Goal: Transaction & Acquisition: Obtain resource

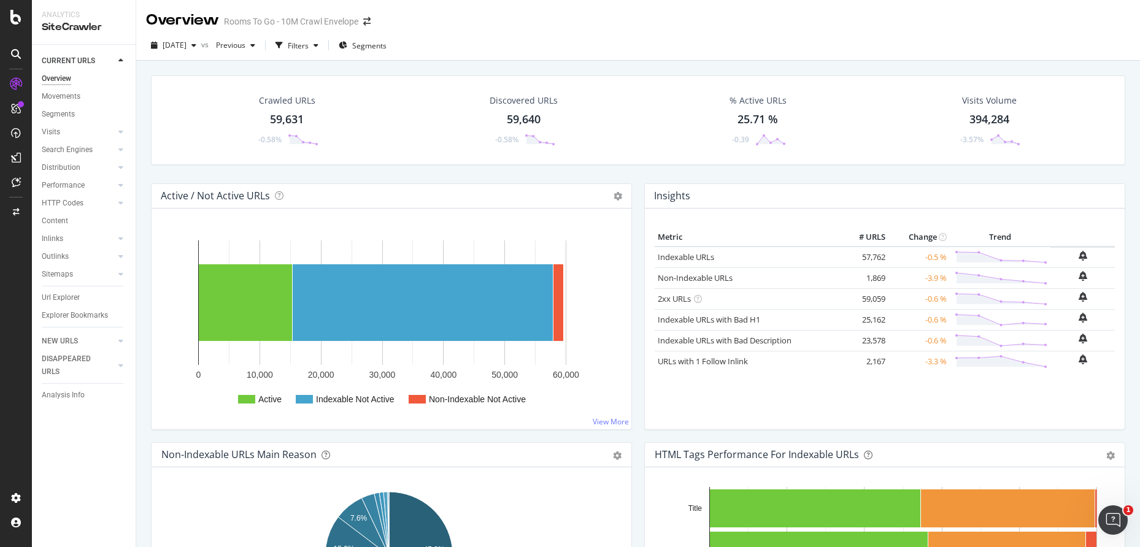
click at [833, 40] on div "[DATE] vs Previous Filters Segments" at bounding box center [638, 48] width 1004 height 25
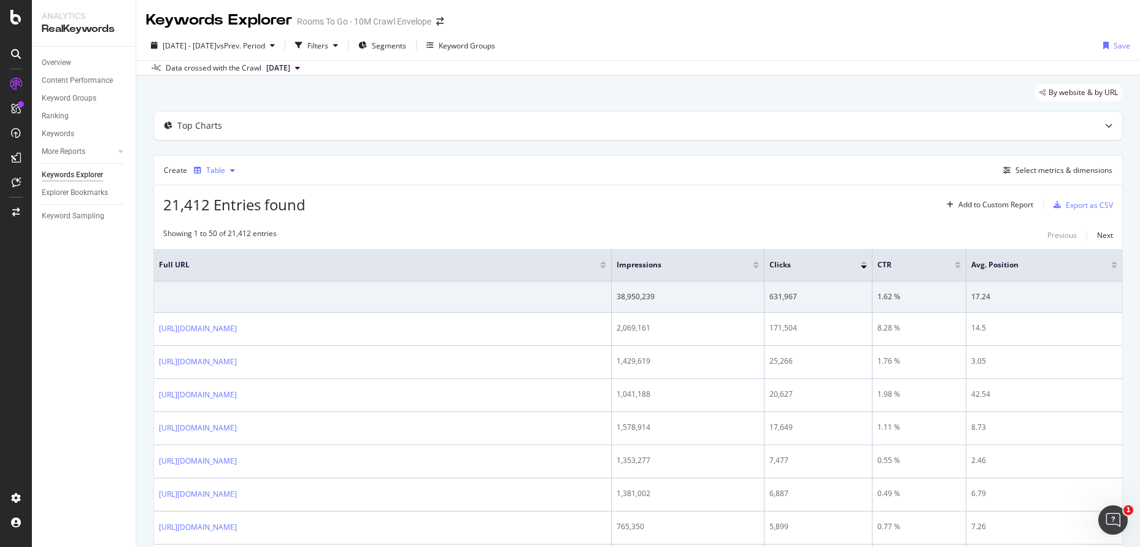
click at [231, 173] on icon "button" at bounding box center [232, 170] width 5 height 7
click at [236, 163] on div "Table" at bounding box center [214, 170] width 51 height 18
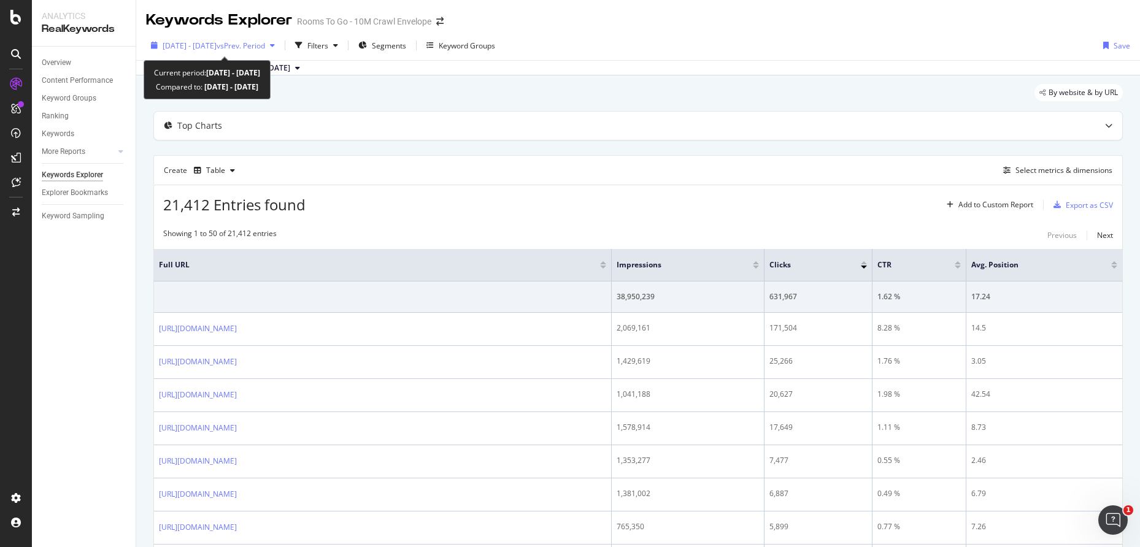
click at [280, 52] on div "[DATE] - [DATE] vs Prev. Period" at bounding box center [213, 45] width 134 height 18
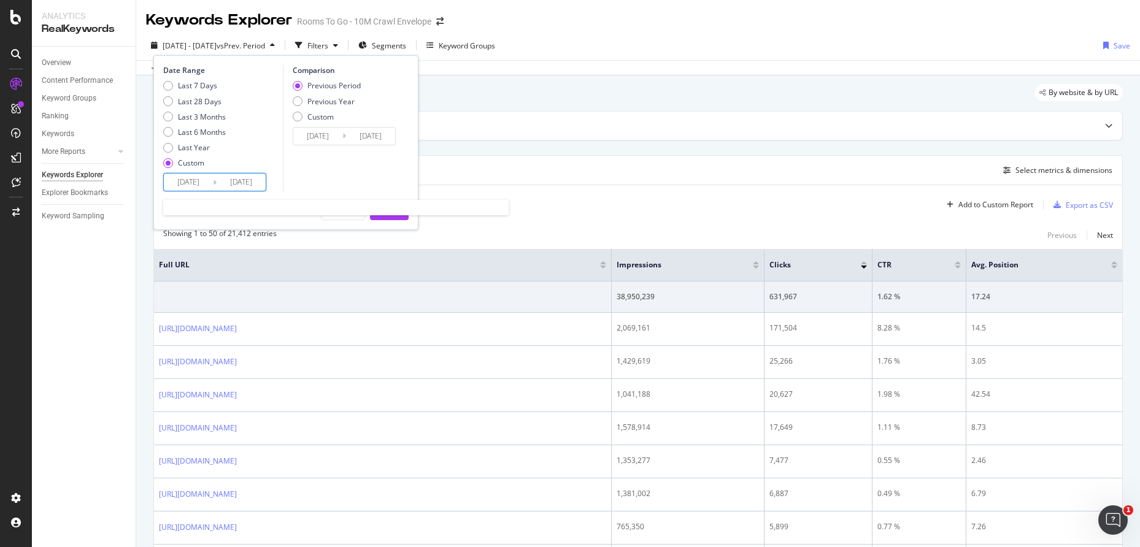
click at [206, 188] on input "[DATE]" at bounding box center [188, 182] width 49 height 17
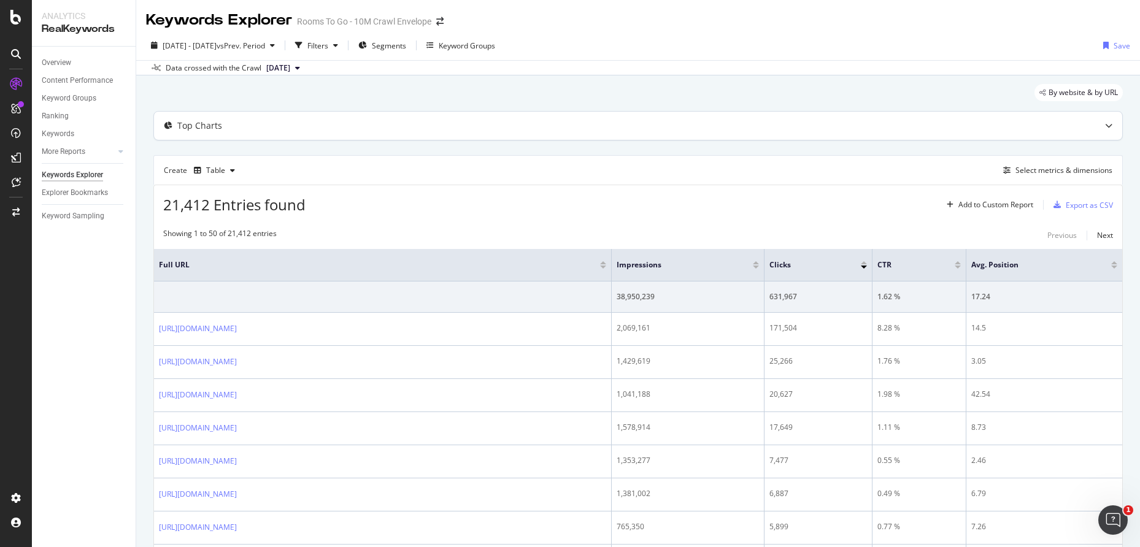
click at [476, 127] on div "Top Charts" at bounding box center [614, 126] width 920 height 12
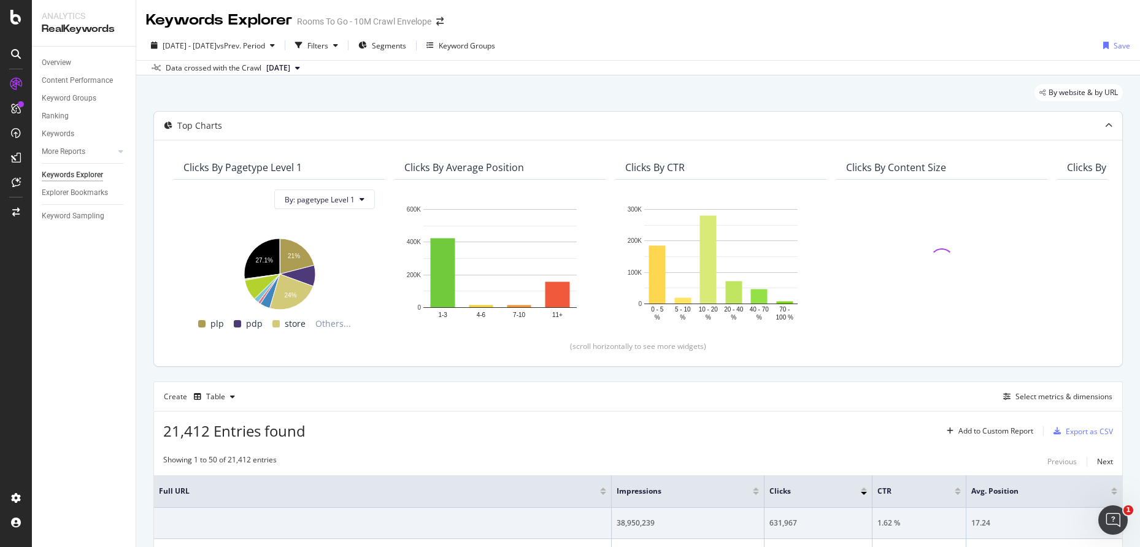
click at [268, 133] on div "Top Charts" at bounding box center [638, 126] width 968 height 28
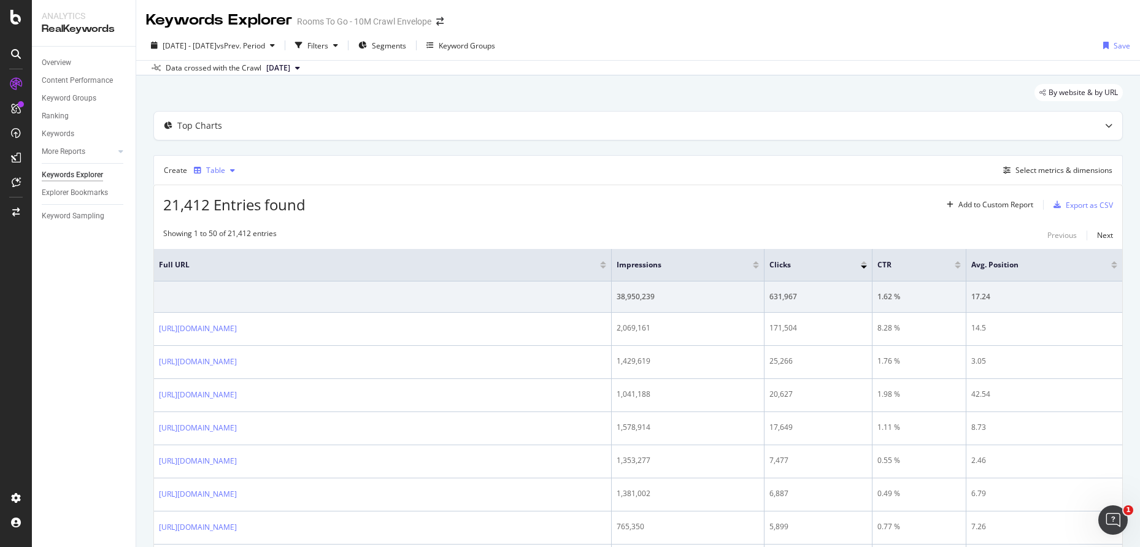
click at [215, 175] on div "Table" at bounding box center [214, 170] width 51 height 18
click at [235, 214] on div "Trend" at bounding box center [228, 211] width 20 height 10
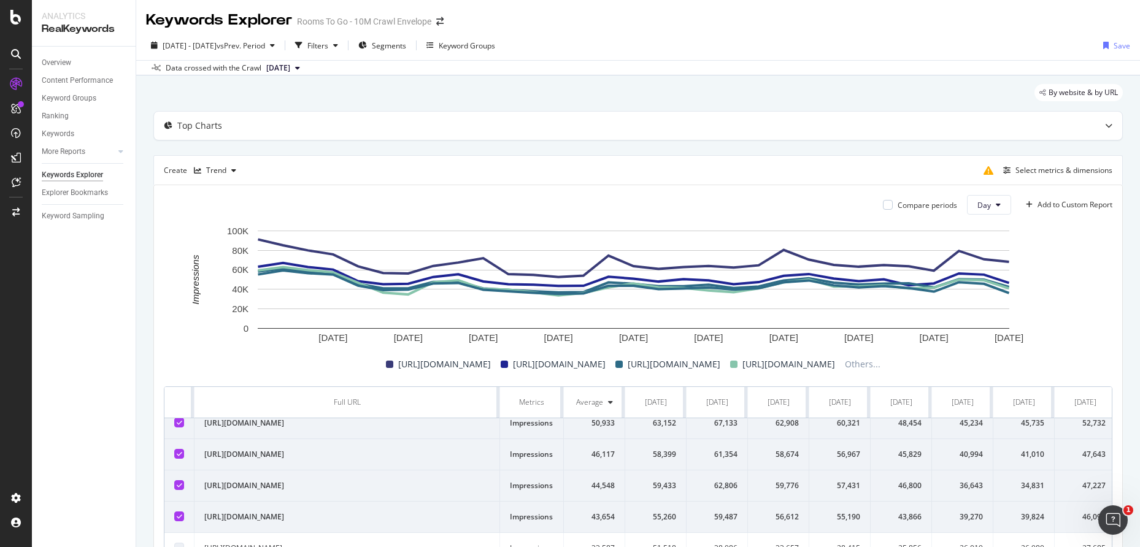
scroll to position [61, 0]
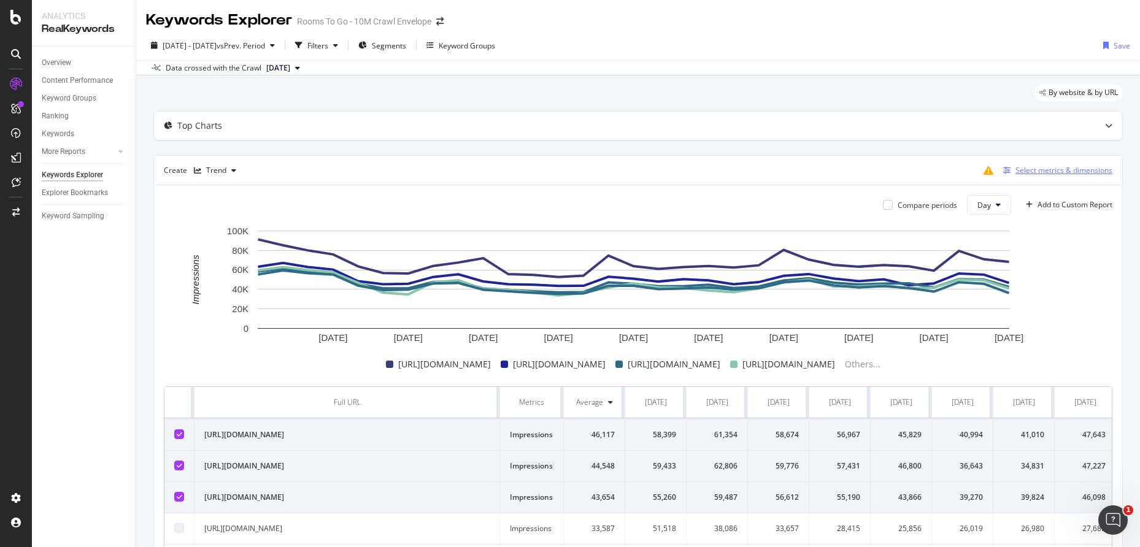
click at [1012, 177] on button "Select metrics & dimensions" at bounding box center [1055, 170] width 114 height 15
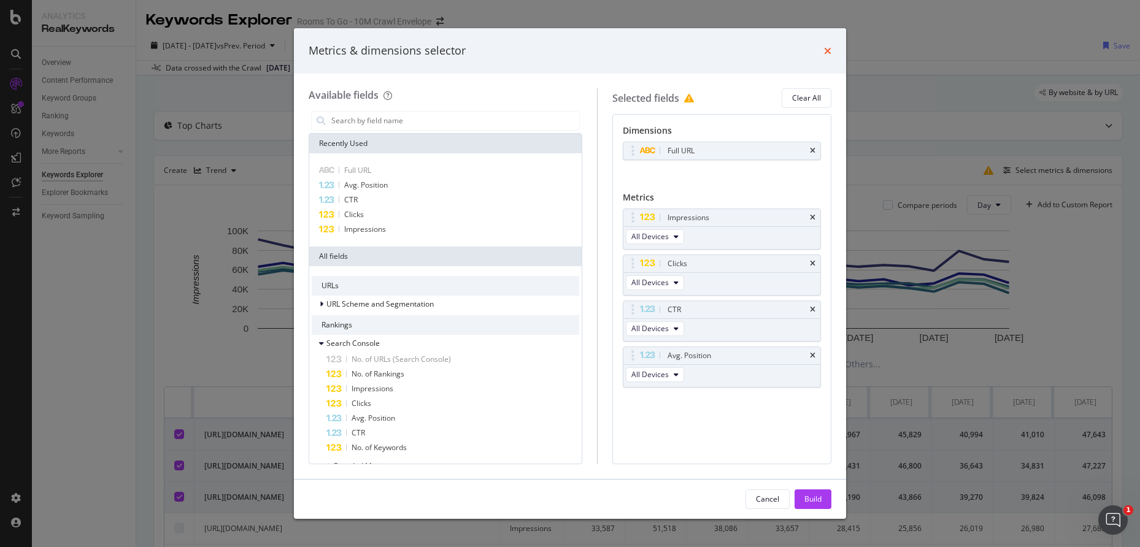
click at [826, 49] on icon "times" at bounding box center [827, 51] width 7 height 10
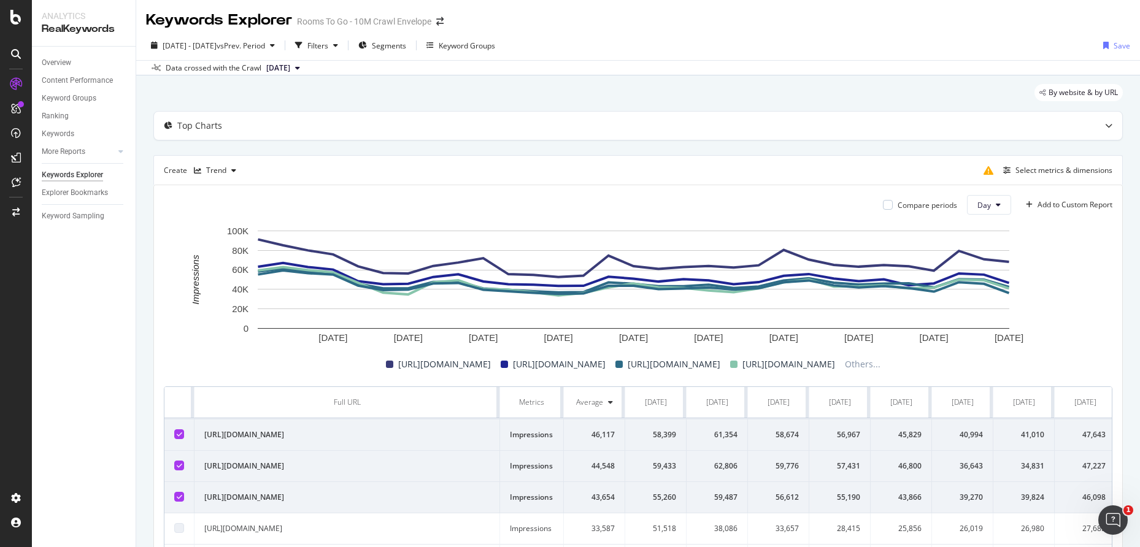
click at [268, 67] on span "[DATE]" at bounding box center [278, 68] width 24 height 11
click at [531, 129] on div "Top Charts" at bounding box center [614, 126] width 920 height 12
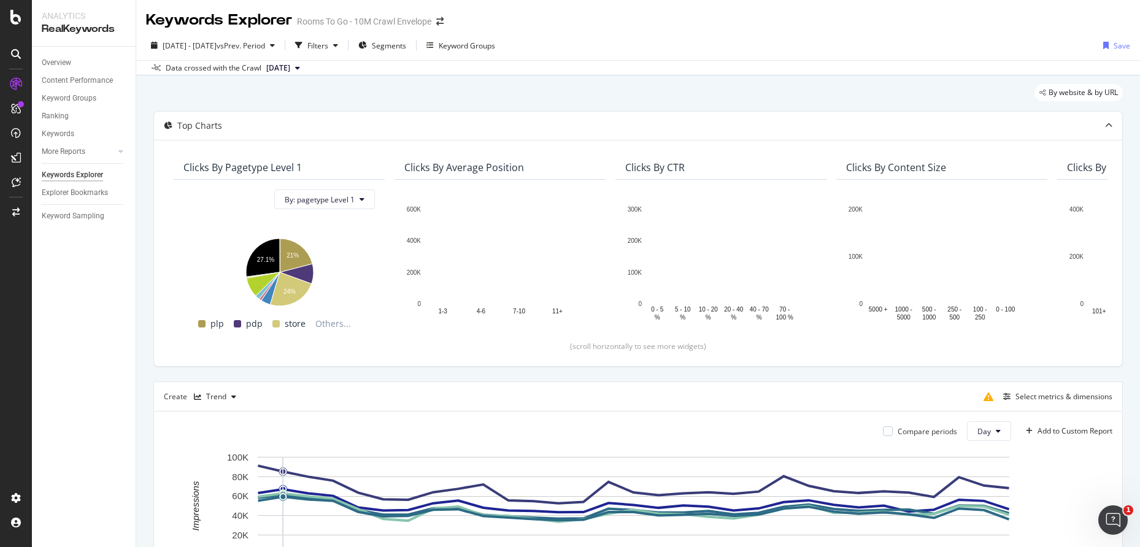
scroll to position [123, 0]
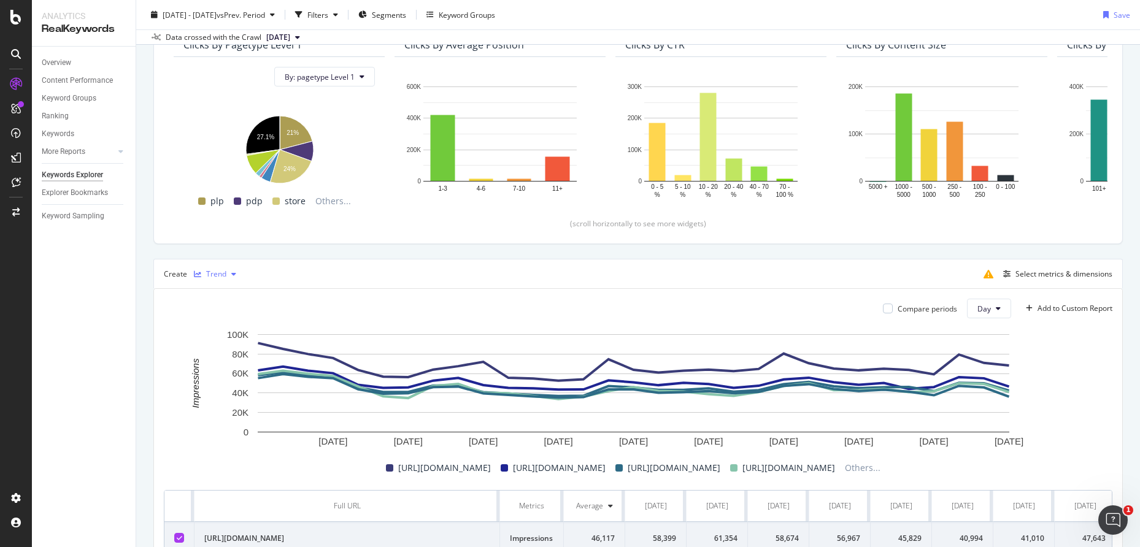
click at [226, 271] on div "button" at bounding box center [233, 274] width 15 height 7
drag, startPoint x: 231, startPoint y: 298, endPoint x: 318, endPoint y: 295, distance: 87.2
click at [231, 297] on div "Table" at bounding box center [227, 295] width 19 height 10
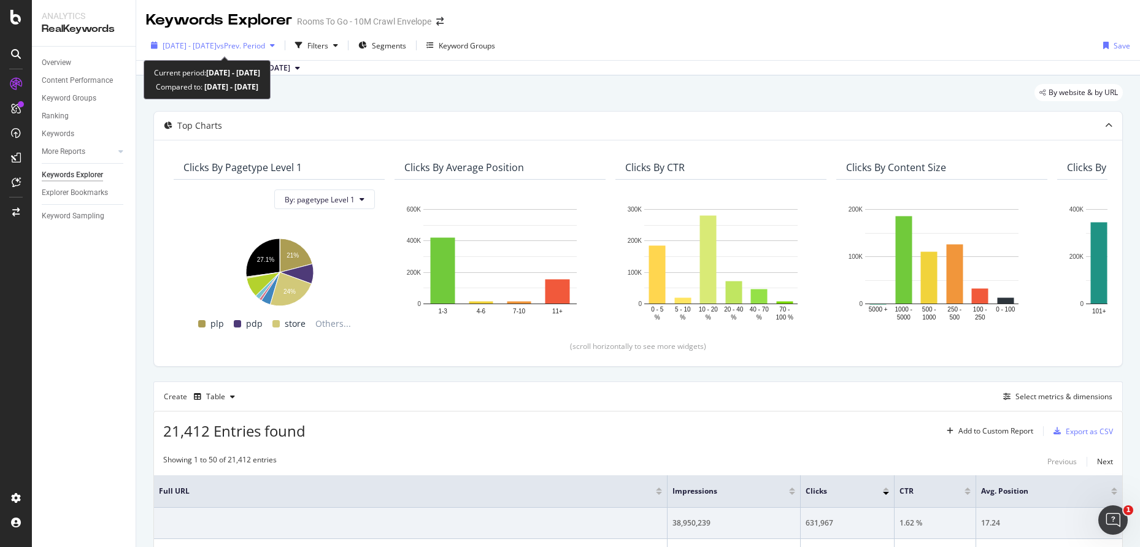
click at [239, 48] on span "vs Prev. Period" at bounding box center [241, 45] width 48 height 10
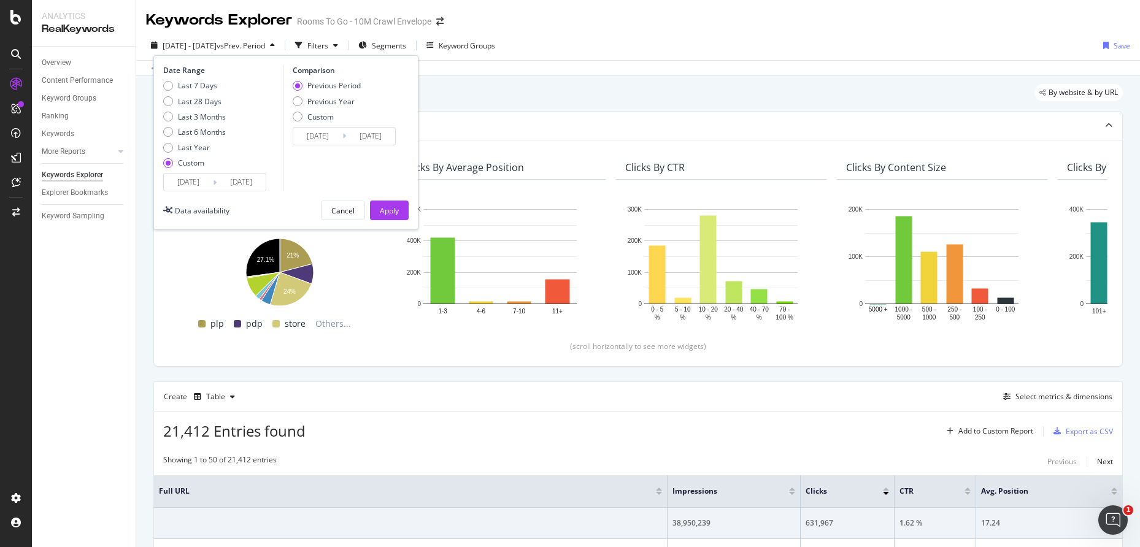
click at [218, 187] on input "[DATE]" at bounding box center [241, 182] width 49 height 17
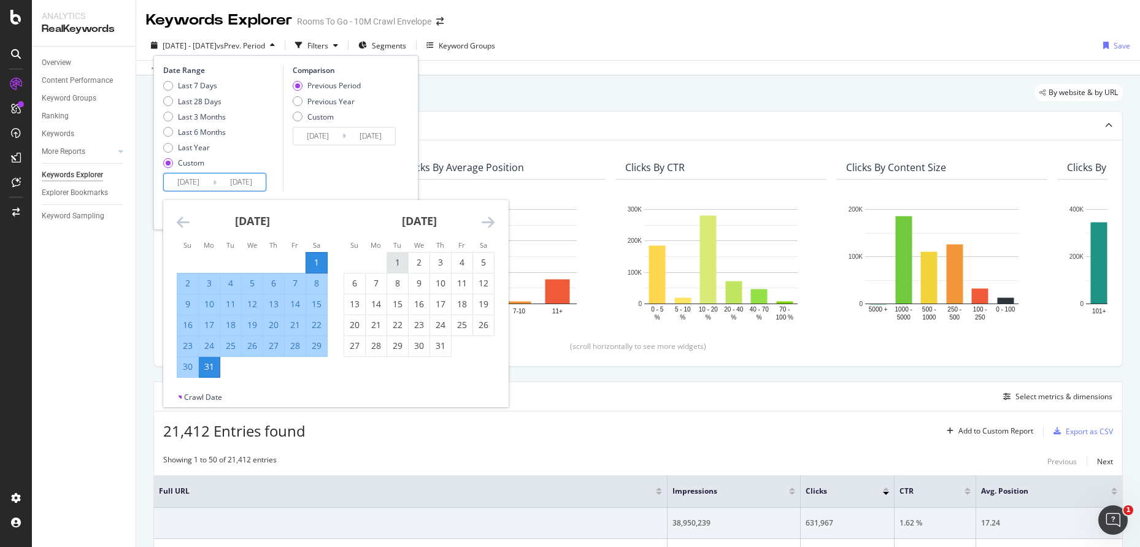
click at [387, 268] on div "1" at bounding box center [397, 262] width 21 height 12
type input "[DATE]"
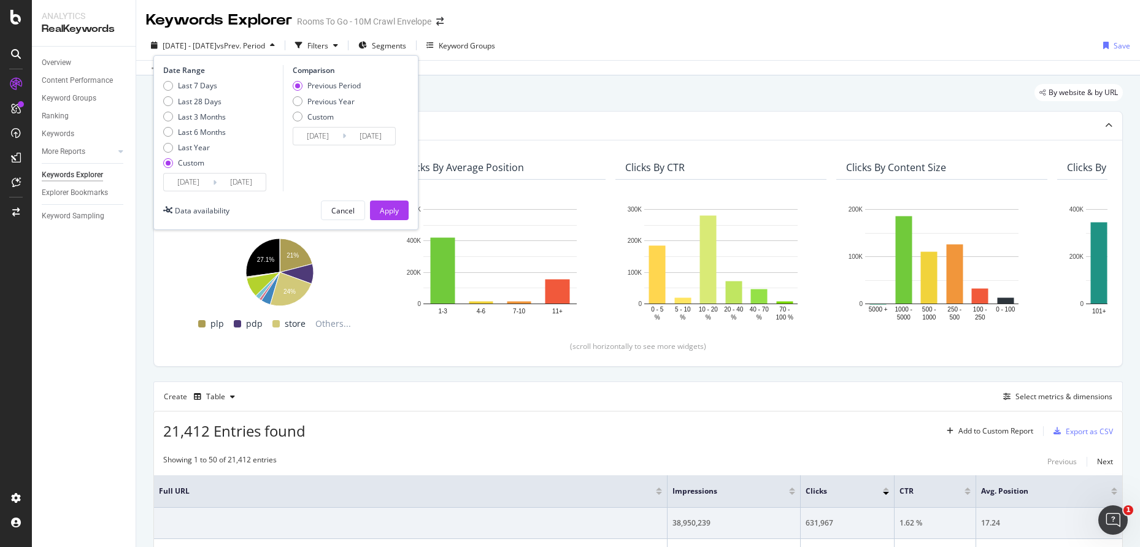
click at [248, 183] on input "[DATE]" at bounding box center [241, 182] width 49 height 17
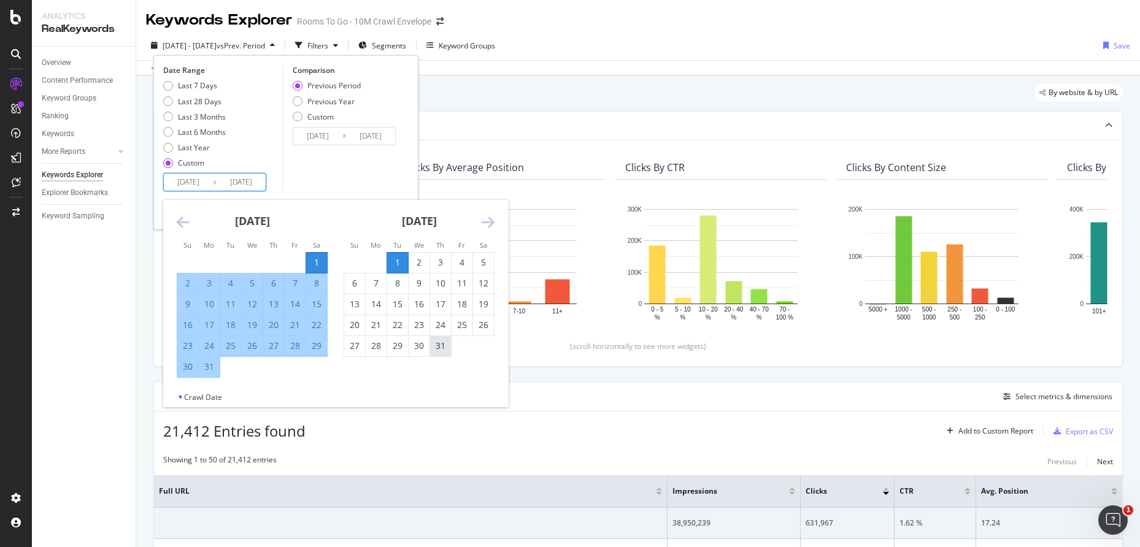
click at [444, 348] on div "31" at bounding box center [440, 346] width 21 height 12
type input "[DATE]"
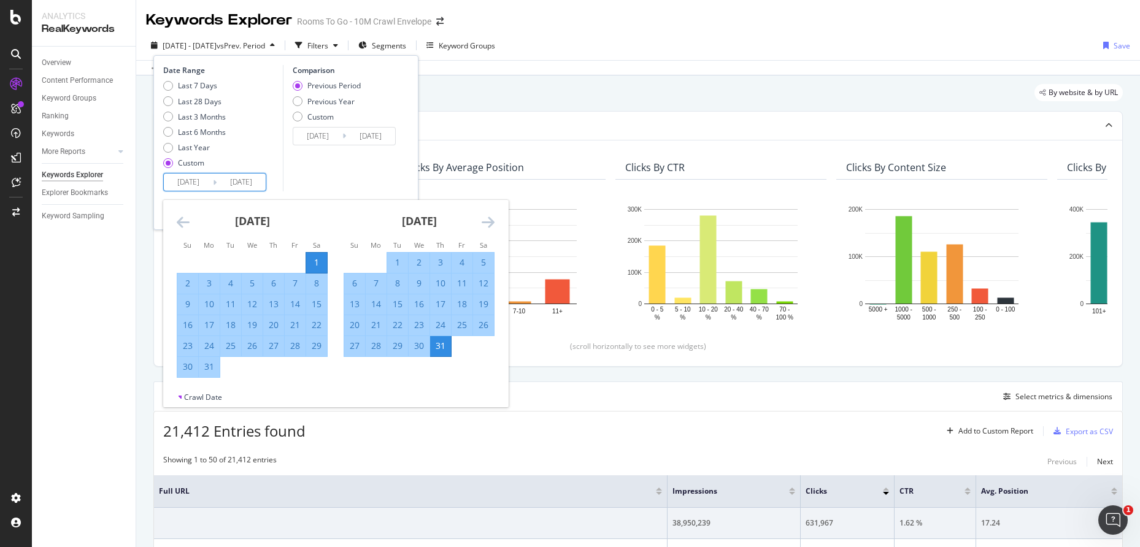
click at [203, 183] on input "[DATE]" at bounding box center [188, 182] width 49 height 17
click at [390, 263] on div "1" at bounding box center [397, 262] width 21 height 12
type input "[DATE]"
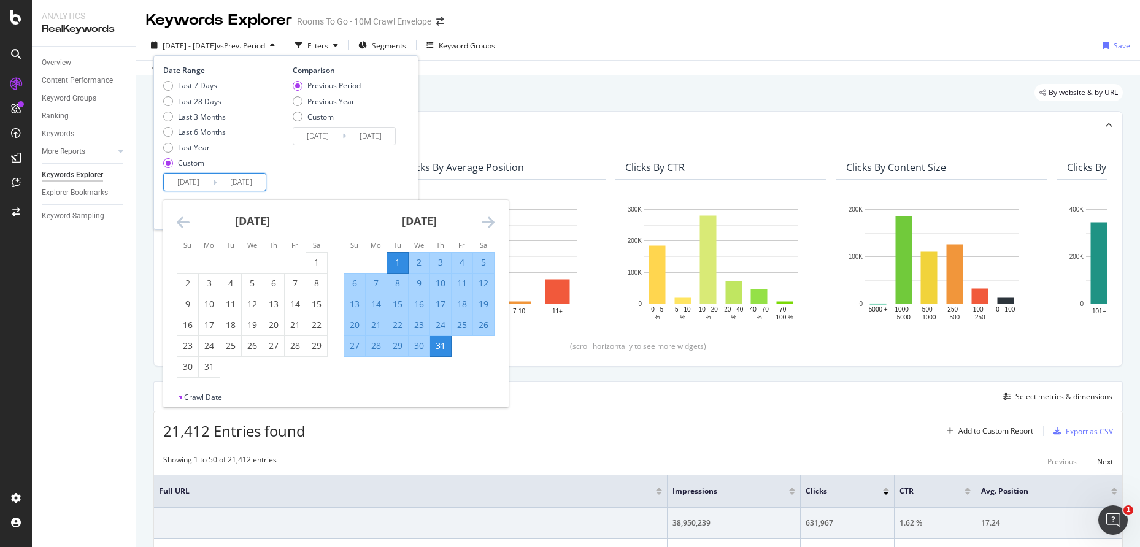
click at [358, 175] on div "Comparison Previous Period Previous Year Custom [DATE] Navigate forward to inte…" at bounding box center [341, 128] width 117 height 126
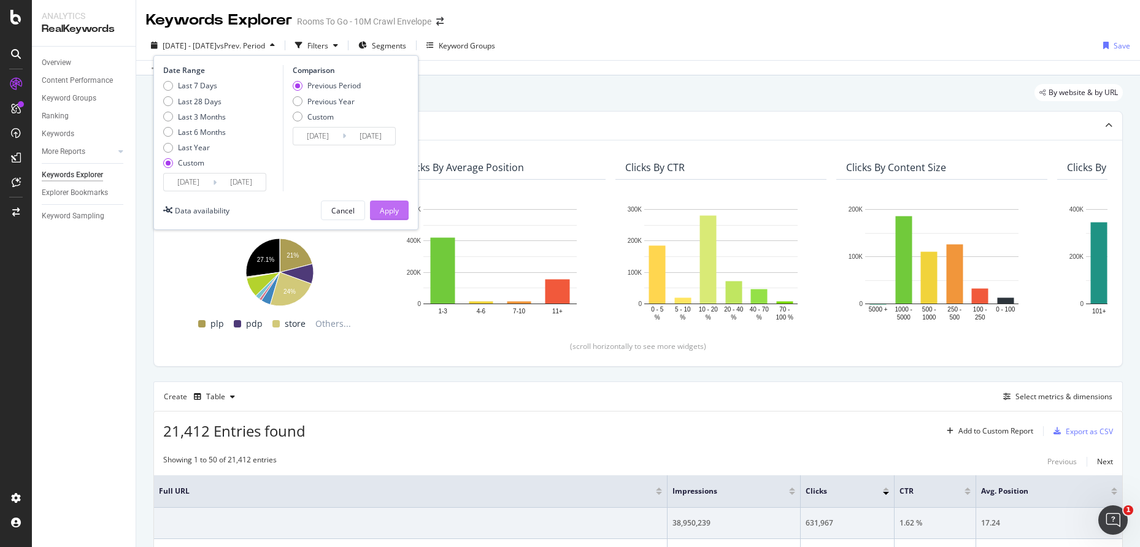
click at [390, 215] on div "Apply" at bounding box center [389, 211] width 19 height 10
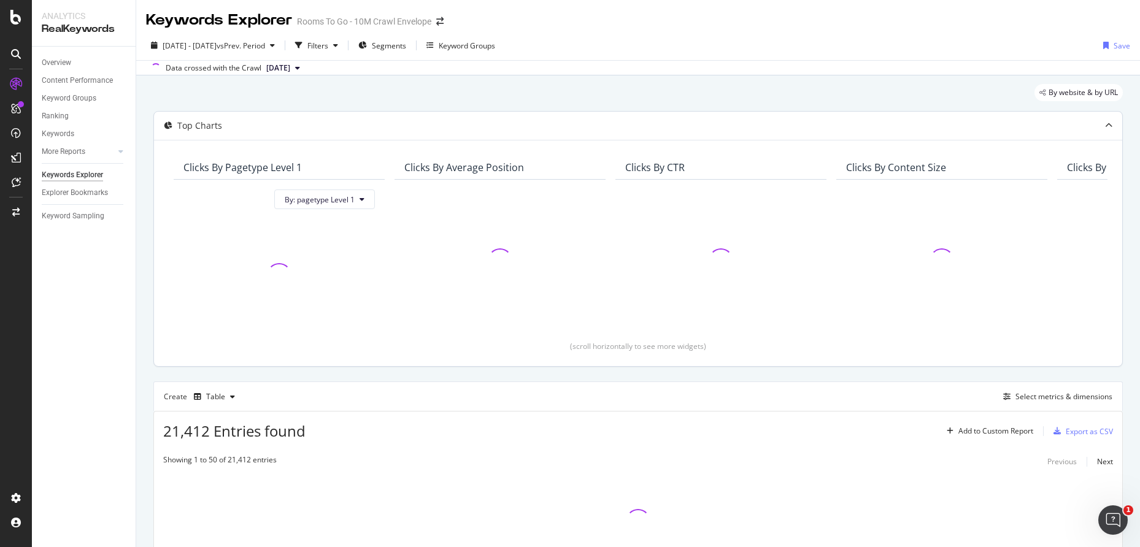
click at [1095, 123] on div at bounding box center [1108, 126] width 27 height 28
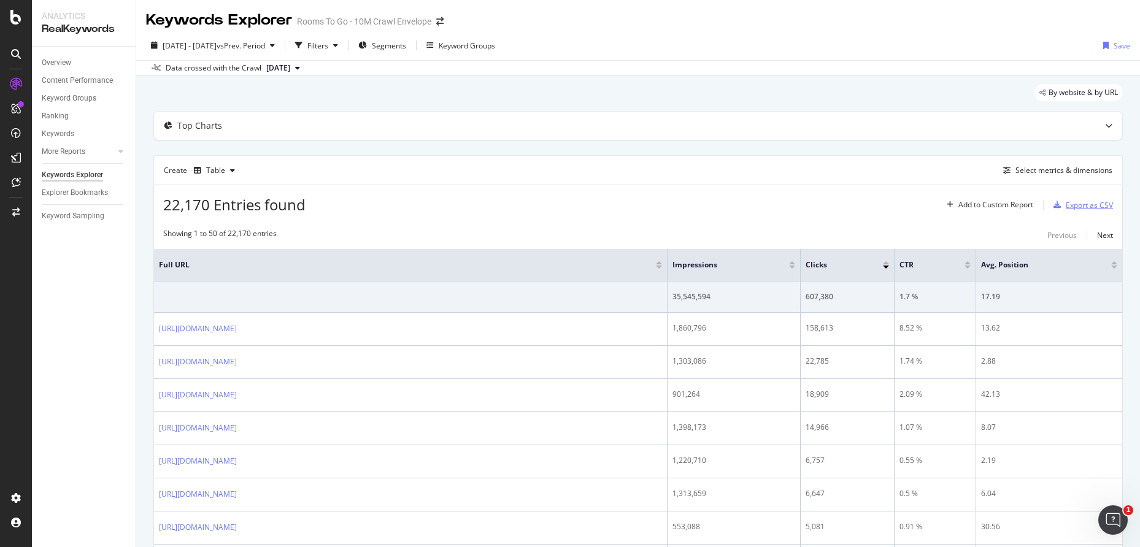
click at [1101, 203] on div "Export as CSV" at bounding box center [1089, 205] width 47 height 10
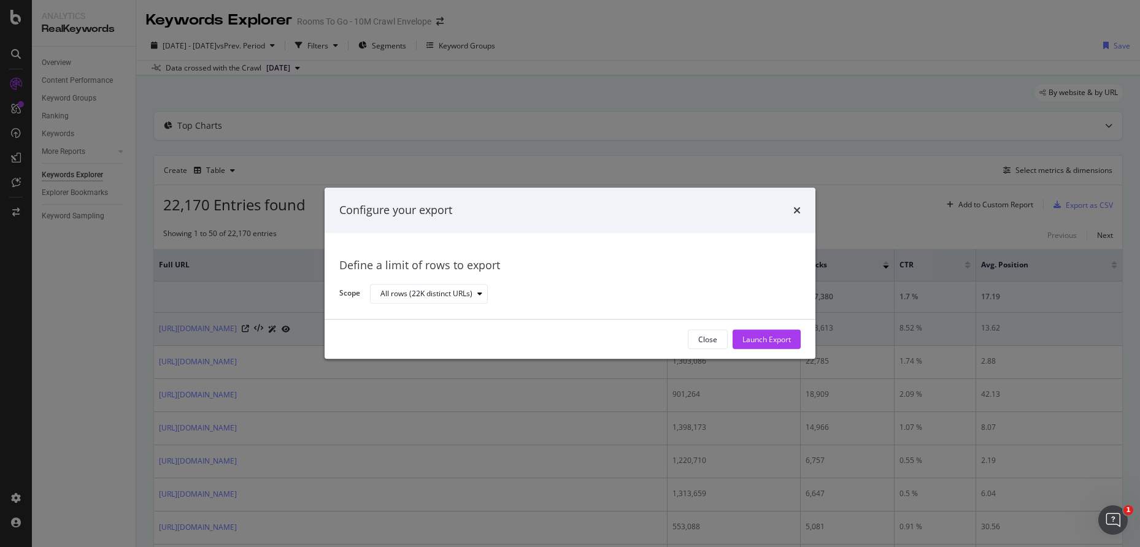
click at [773, 343] on div "Launch Export" at bounding box center [766, 339] width 48 height 10
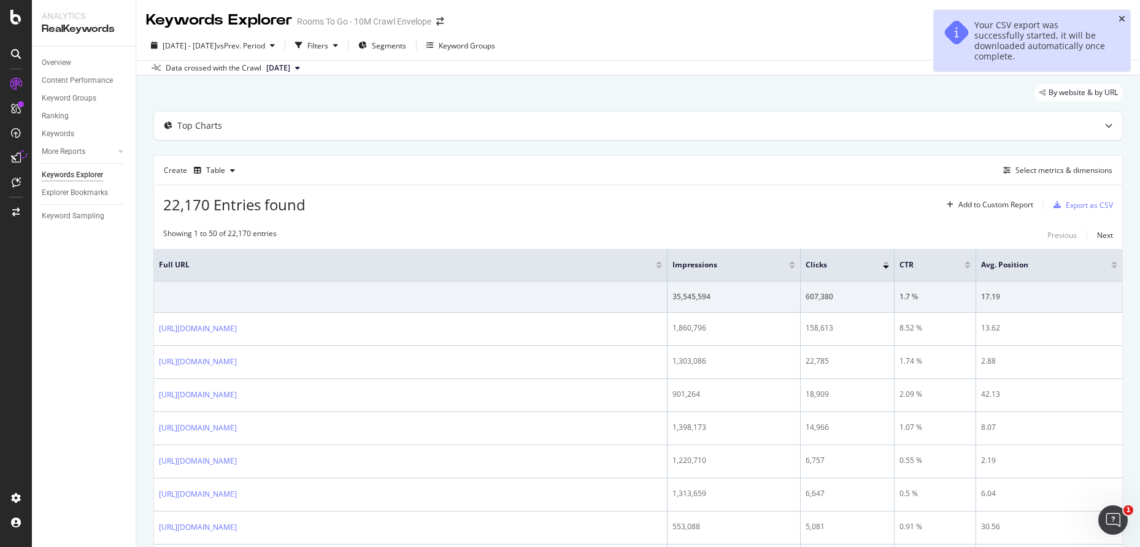
click at [1122, 20] on icon "close toast" at bounding box center [1122, 19] width 7 height 9
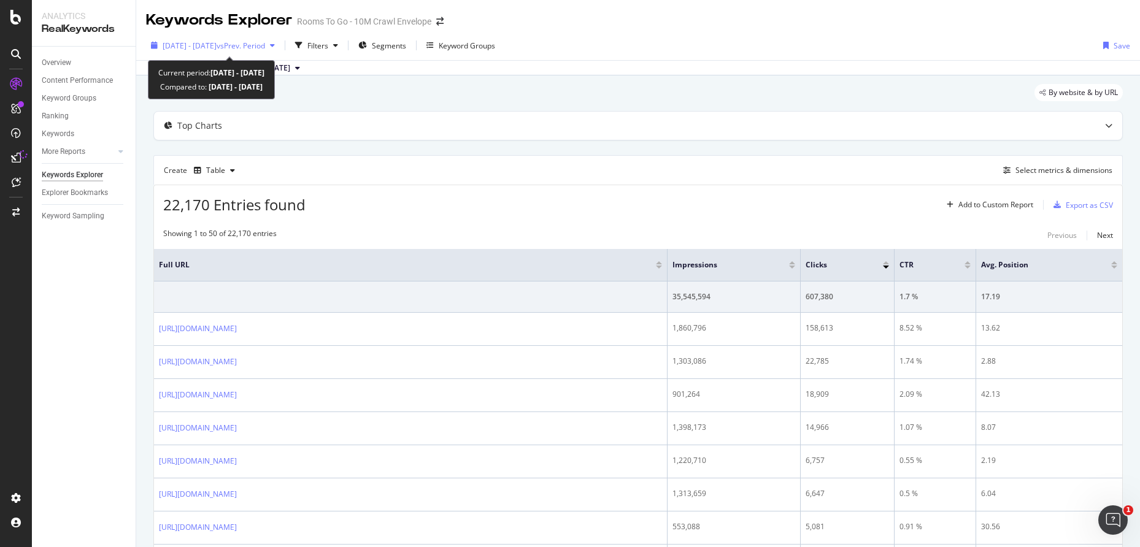
click at [275, 51] on div "[DATE] - [DATE] vs Prev. Period" at bounding box center [213, 45] width 134 height 18
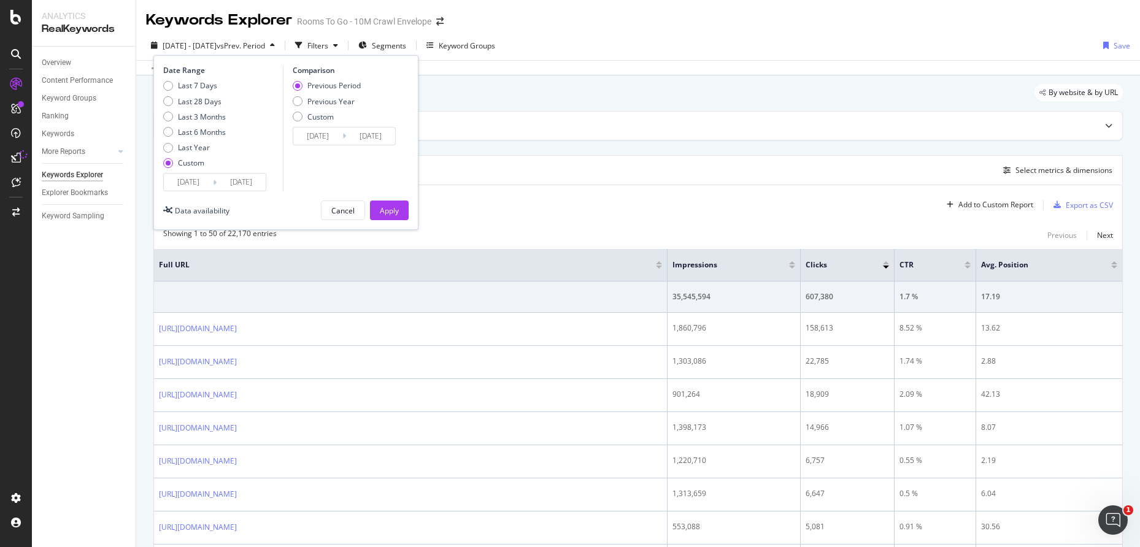
click at [204, 187] on input "[DATE]" at bounding box center [188, 182] width 49 height 17
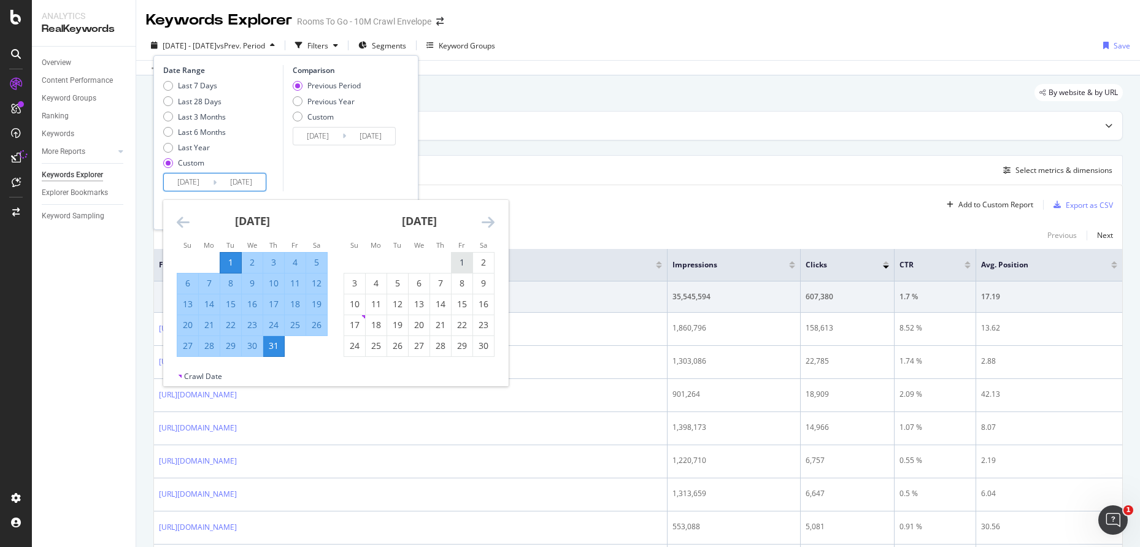
click at [460, 255] on div "1" at bounding box center [462, 263] width 21 height 20
type input "[DATE]"
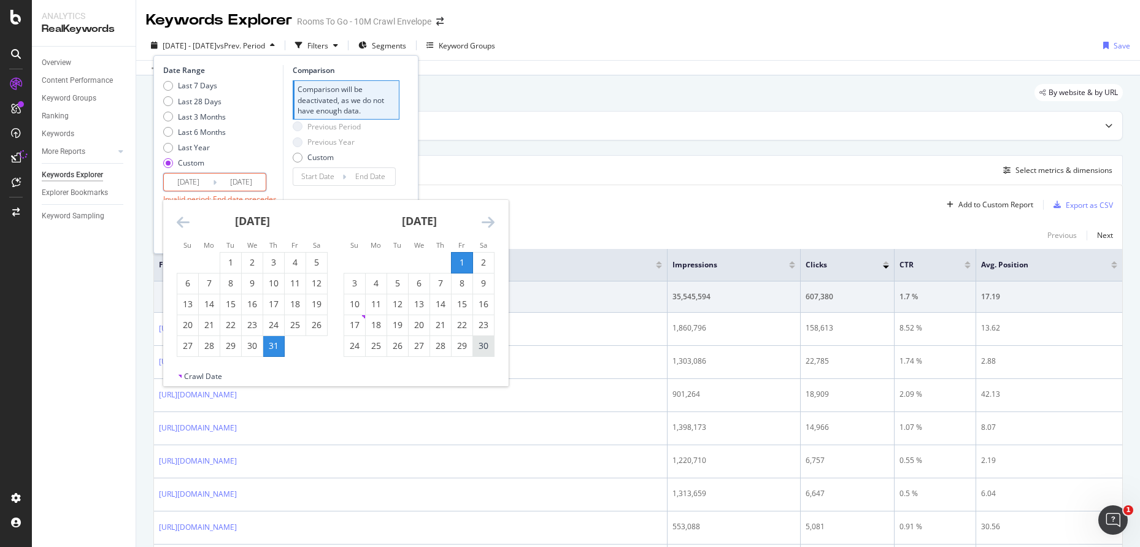
click at [479, 341] on div "30" at bounding box center [483, 346] width 21 height 12
type input "[DATE]"
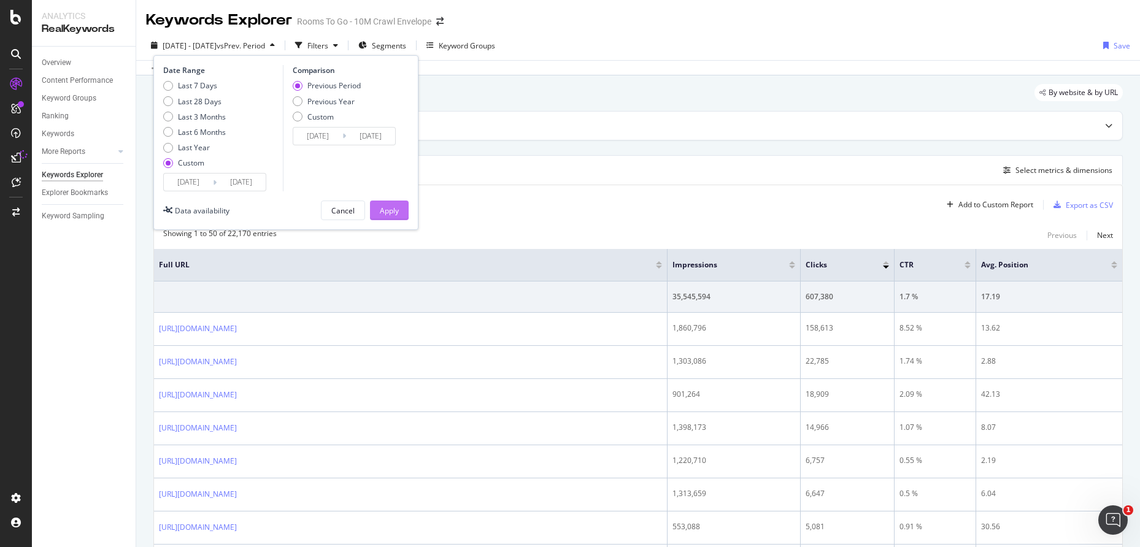
click at [391, 204] on div "Apply" at bounding box center [389, 210] width 19 height 18
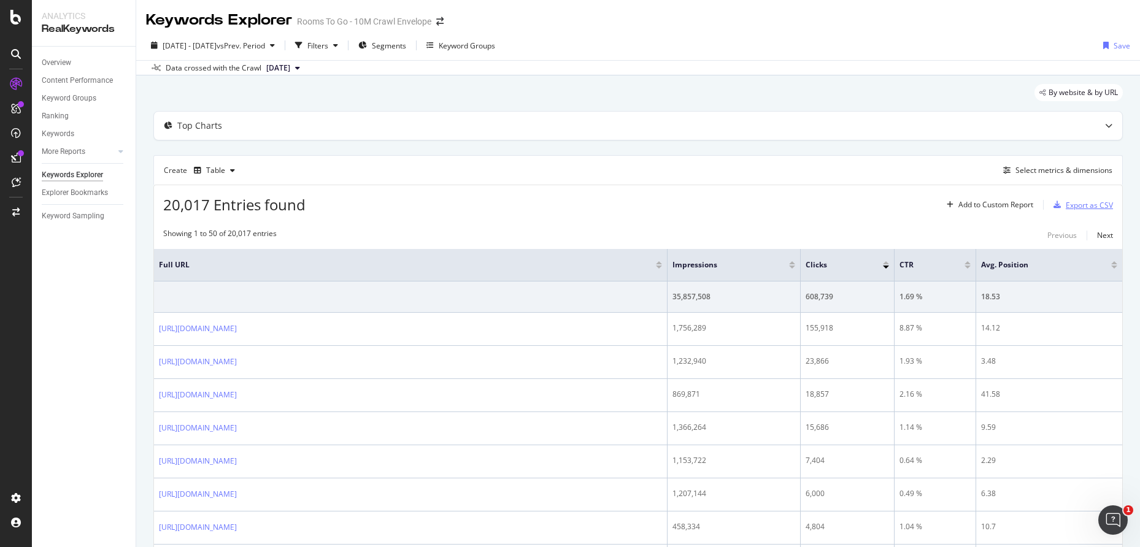
click at [1066, 204] on div "Export as CSV" at bounding box center [1089, 205] width 47 height 10
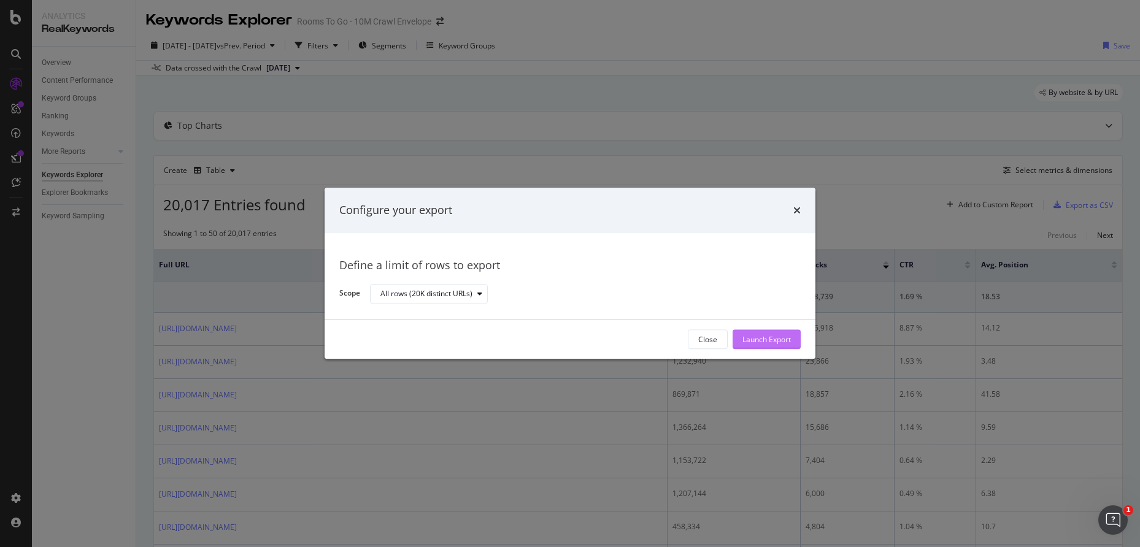
click at [774, 334] on div "Launch Export" at bounding box center [766, 340] width 48 height 18
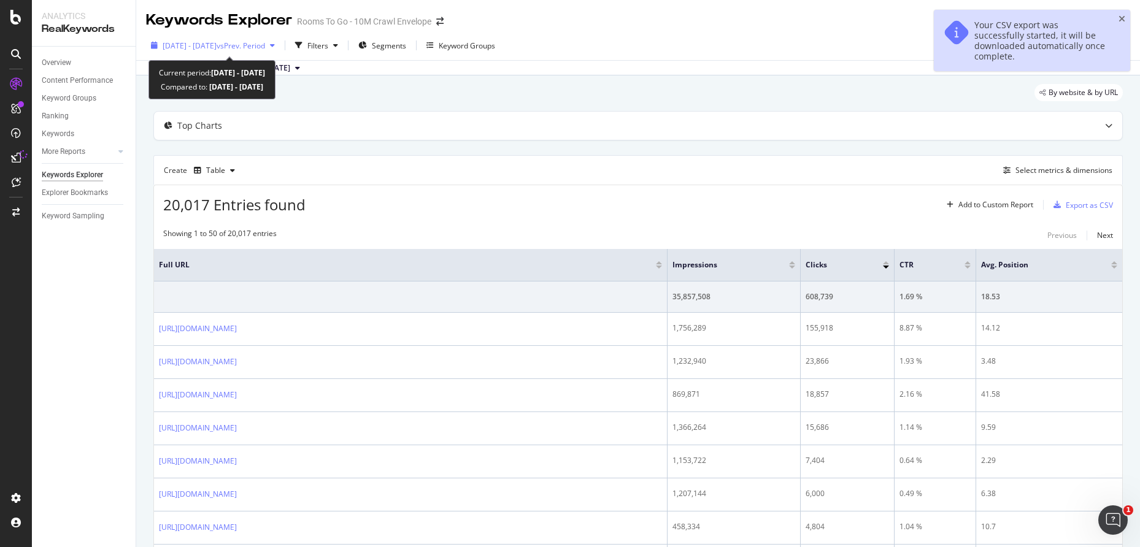
click at [217, 50] on span "[DATE] - [DATE]" at bounding box center [190, 45] width 54 height 10
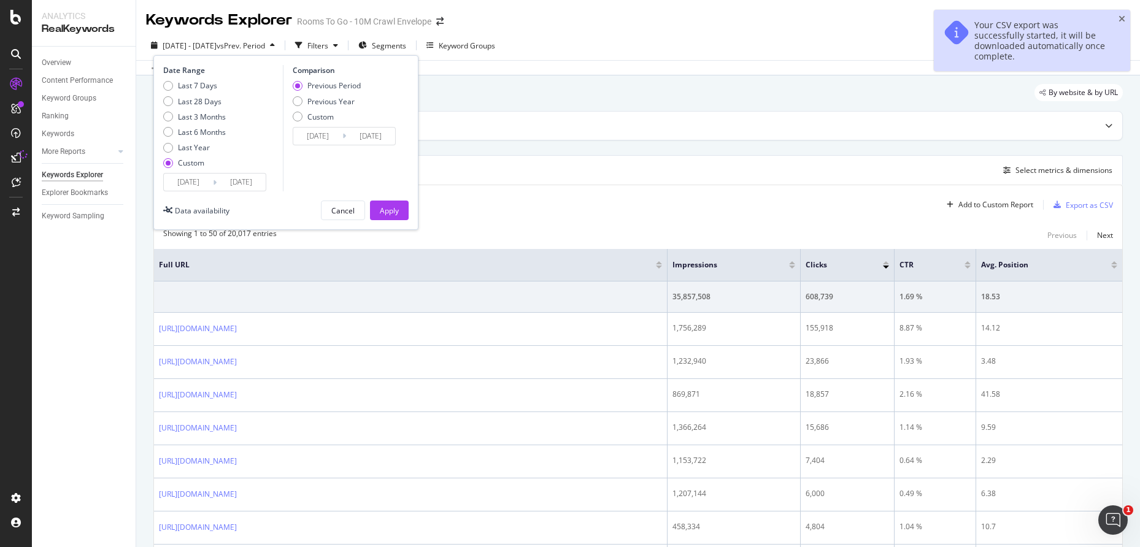
click at [192, 189] on input "[DATE]" at bounding box center [188, 182] width 49 height 17
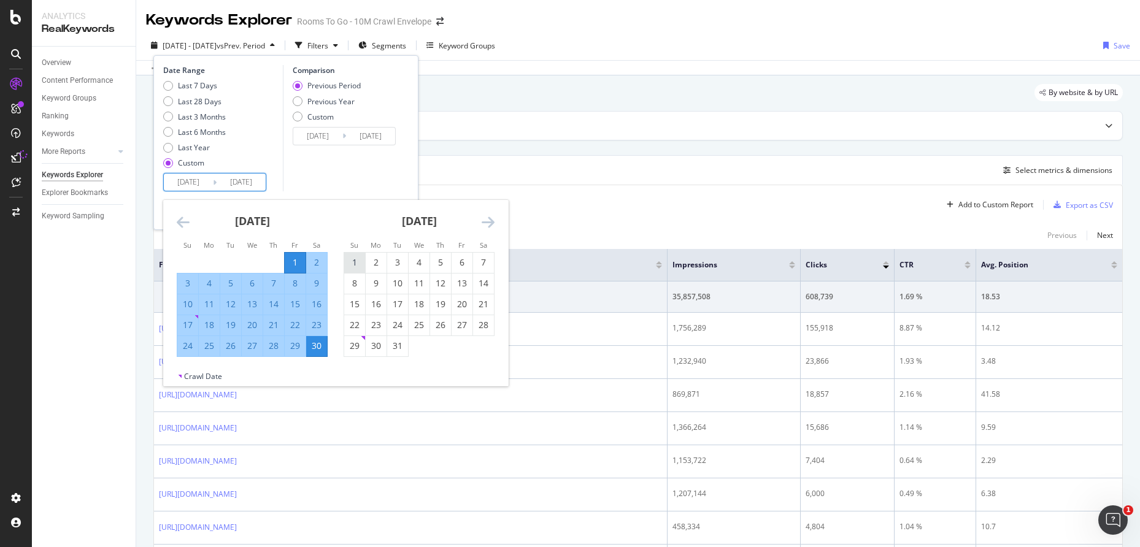
click at [360, 261] on div "1" at bounding box center [354, 262] width 21 height 12
type input "[DATE]"
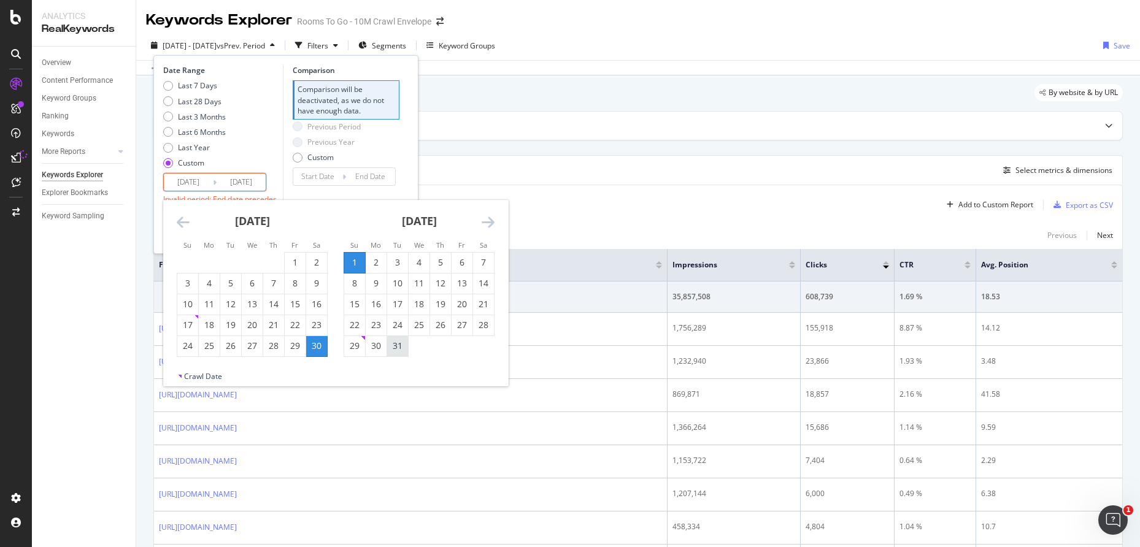
click at [396, 344] on div "31" at bounding box center [397, 346] width 21 height 12
type input "[DATE]"
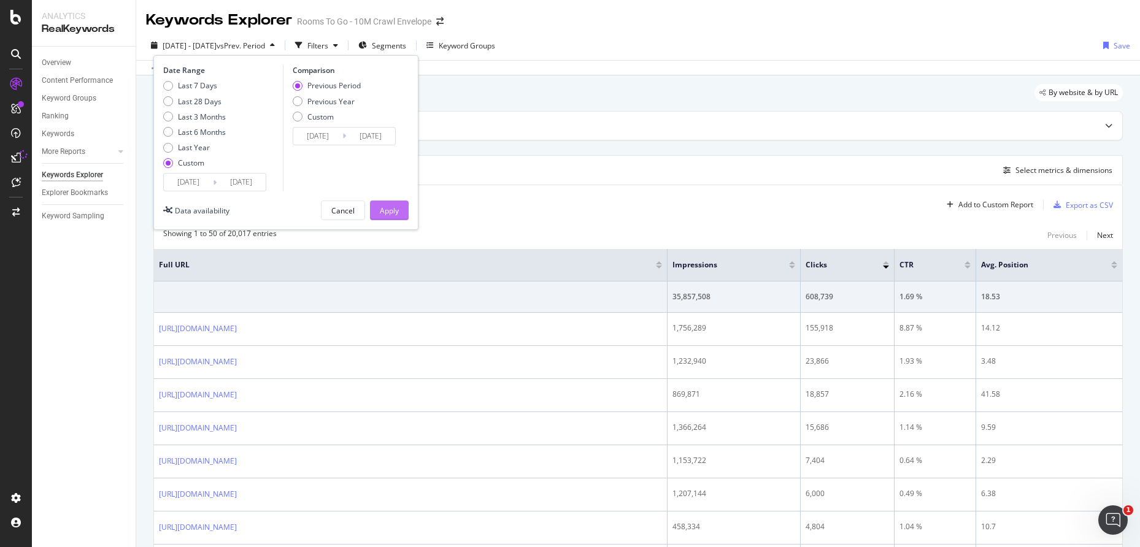
click at [390, 215] on div "Apply" at bounding box center [389, 211] width 19 height 10
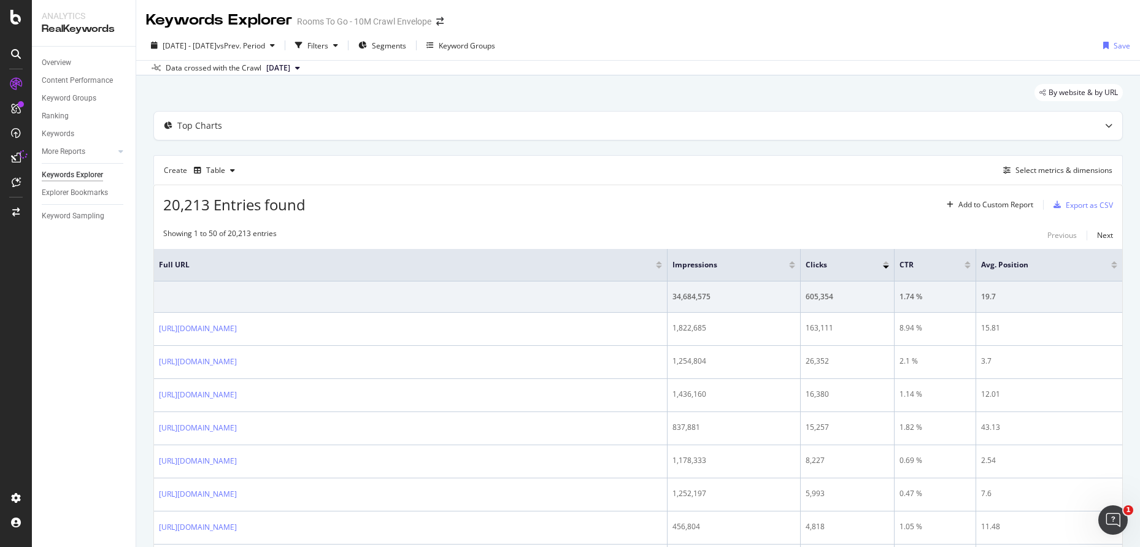
click at [787, 48] on div "[DATE] - [DATE] vs Prev. Period Filters Segments Keyword Groups Save" at bounding box center [638, 48] width 1004 height 25
click at [763, 58] on div "[DATE] - [DATE] vs Prev. Period Filters Segments Keyword Groups Save" at bounding box center [638, 48] width 1004 height 25
click at [1066, 203] on div "Export as CSV" at bounding box center [1089, 205] width 47 height 10
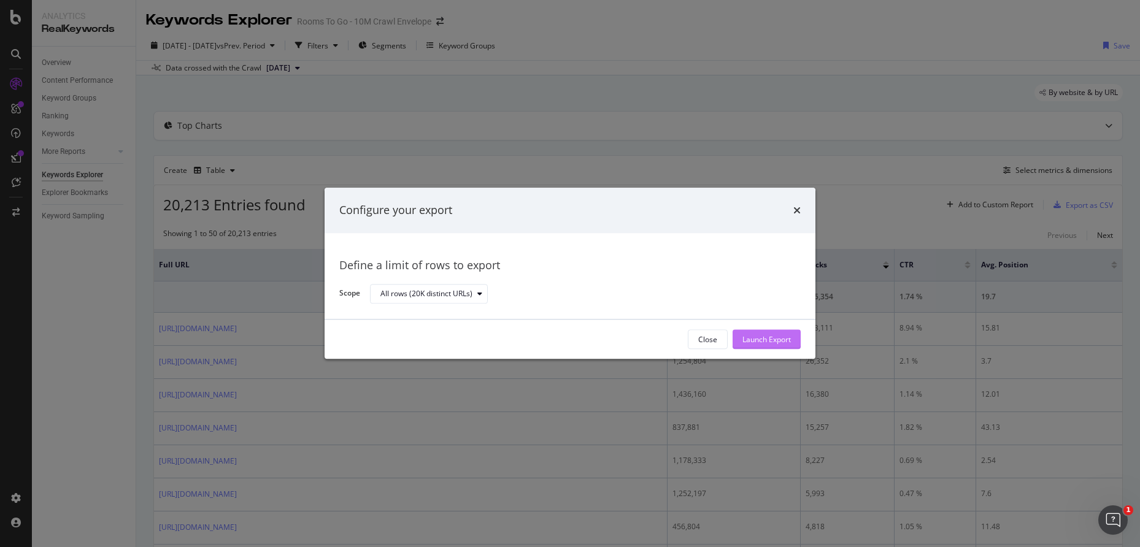
click at [761, 330] on button "Launch Export" at bounding box center [767, 340] width 68 height 20
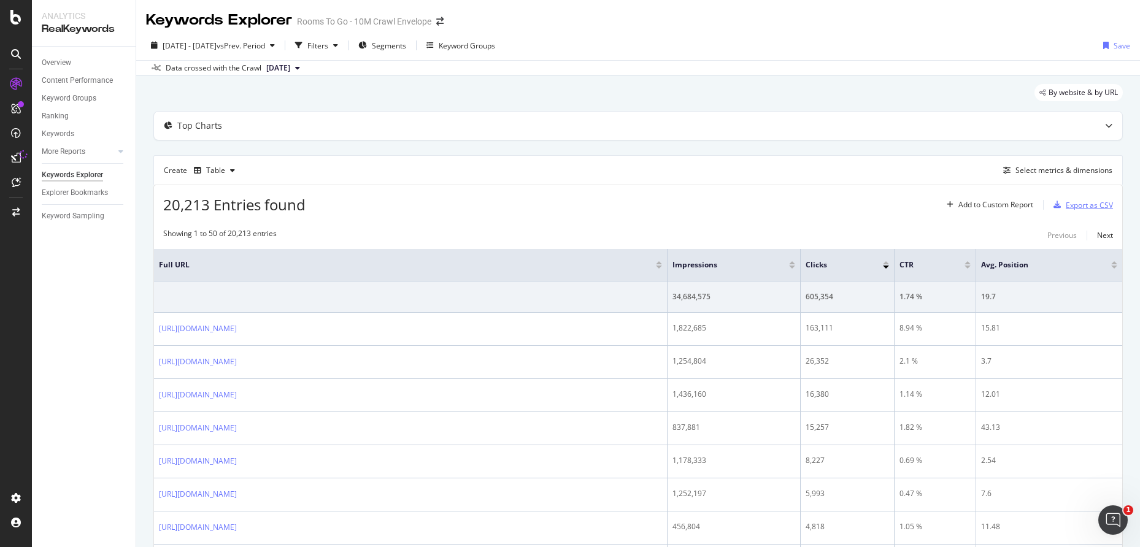
click at [1052, 206] on div "button" at bounding box center [1057, 204] width 17 height 7
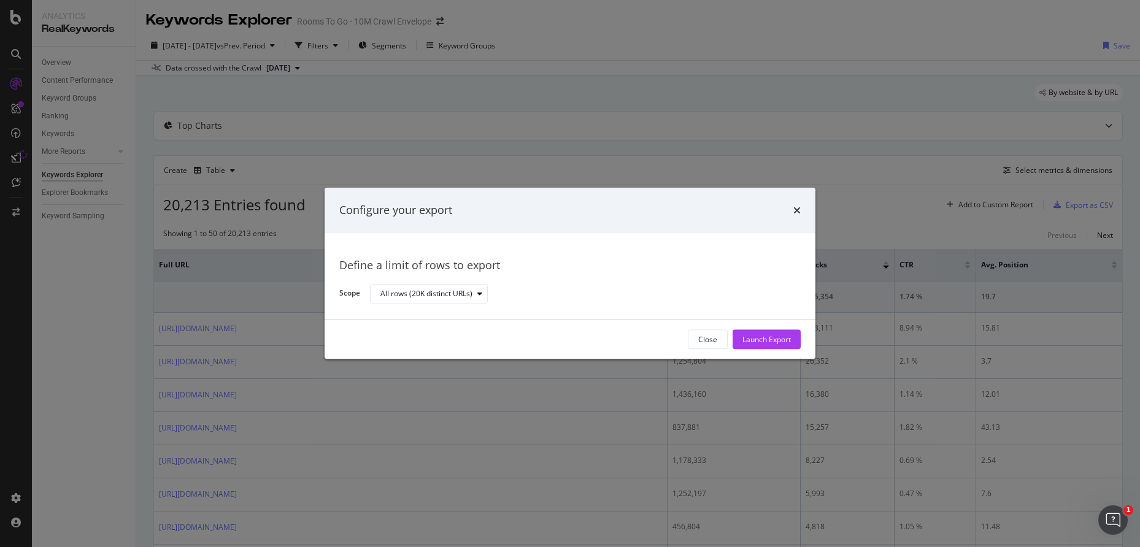
click at [805, 206] on div "Configure your export" at bounding box center [570, 210] width 491 height 45
click at [799, 208] on icon "times" at bounding box center [796, 211] width 7 height 10
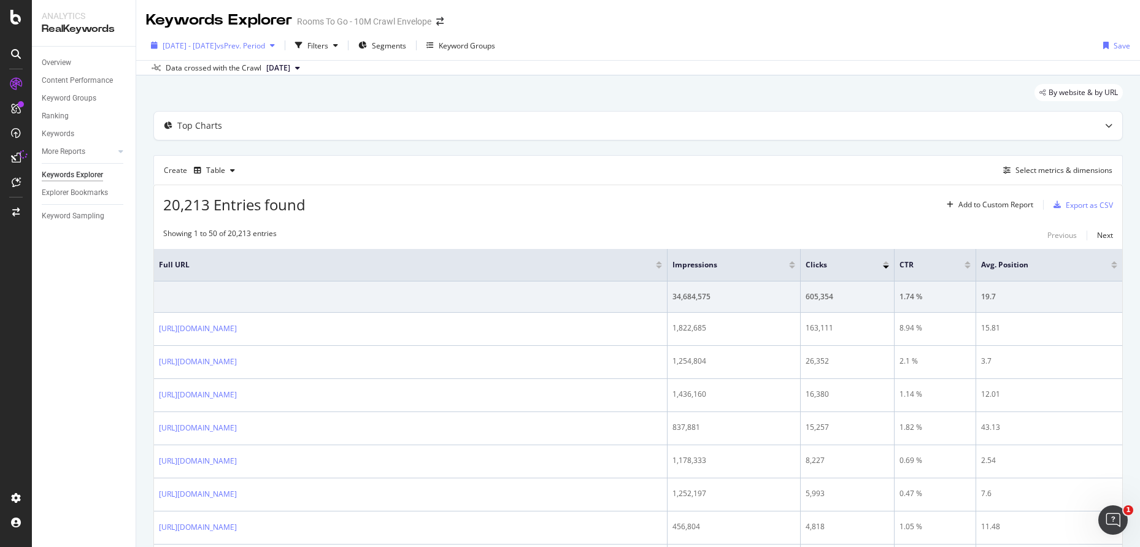
click at [217, 44] on span "[DATE] - [DATE]" at bounding box center [190, 45] width 54 height 10
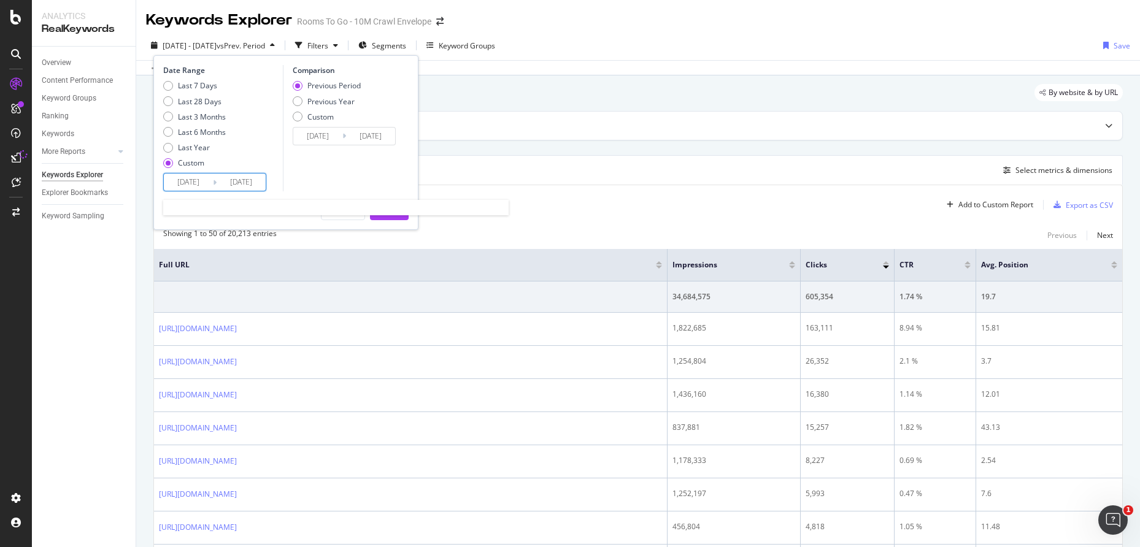
click at [174, 185] on input "[DATE]" at bounding box center [188, 182] width 49 height 17
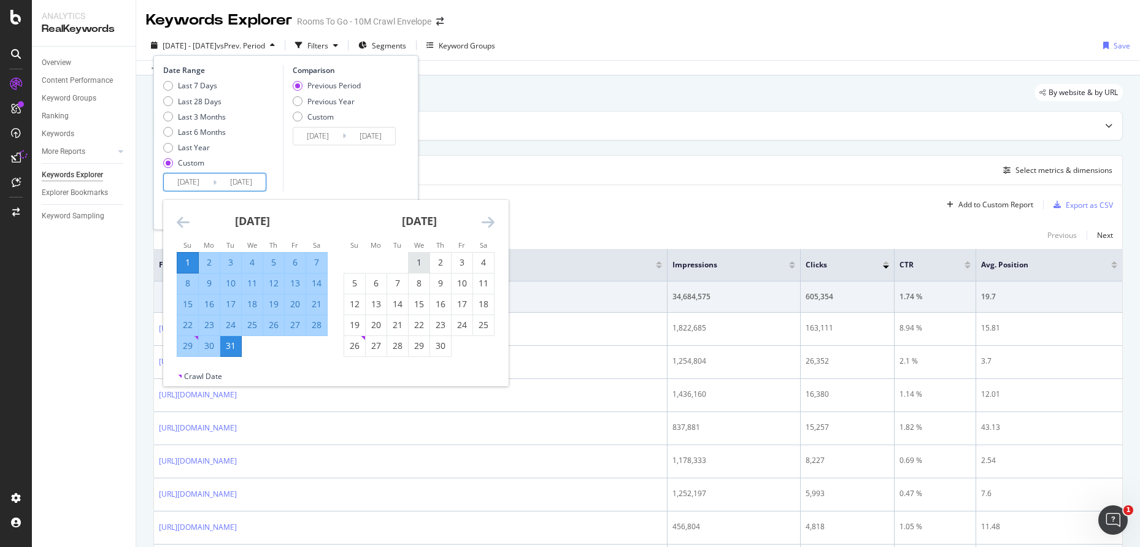
click at [416, 256] on div "1" at bounding box center [419, 263] width 21 height 20
type input "[DATE]"
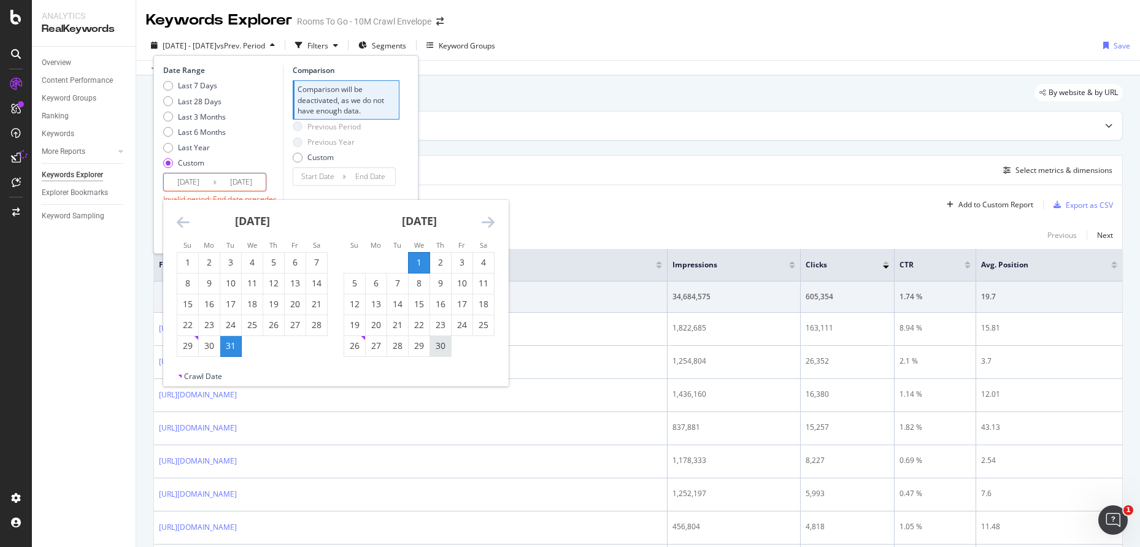
click at [437, 345] on div "30" at bounding box center [440, 346] width 21 height 12
type input "[DATE]"
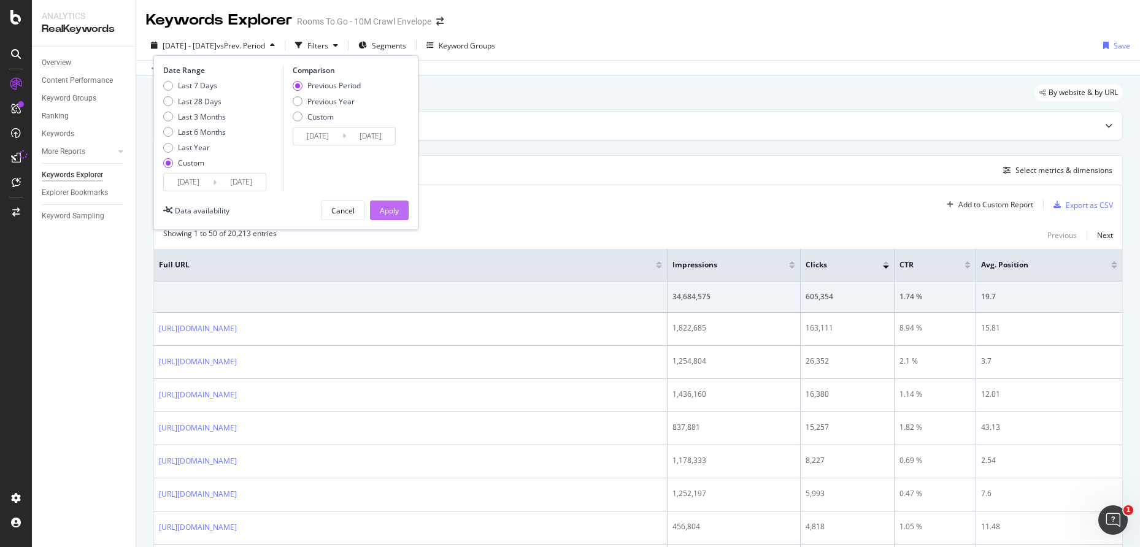
click at [395, 212] on div "Apply" at bounding box center [389, 211] width 19 height 10
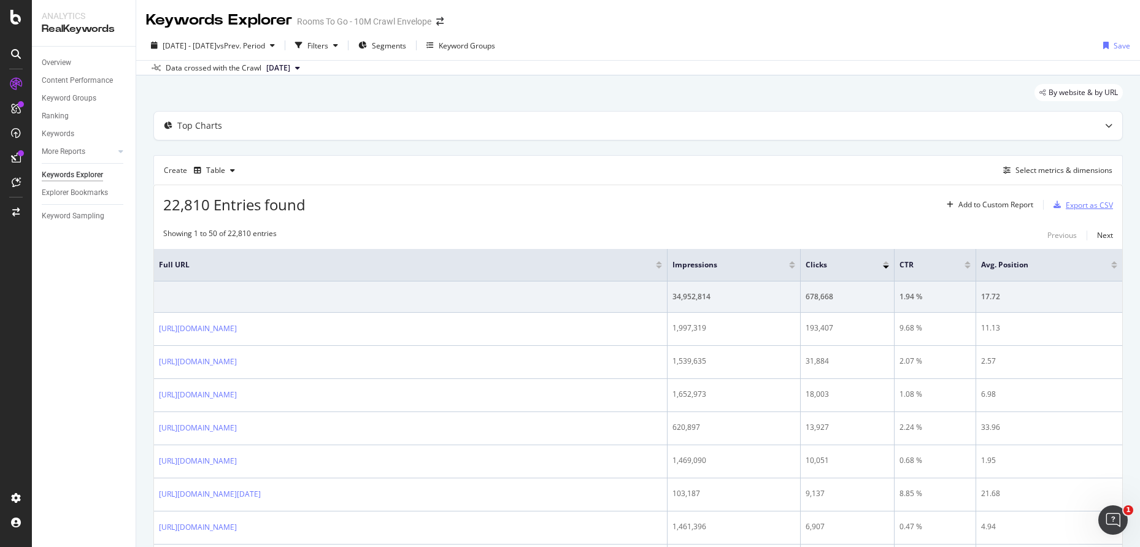
click at [1069, 208] on div "Export as CSV" at bounding box center [1089, 205] width 47 height 10
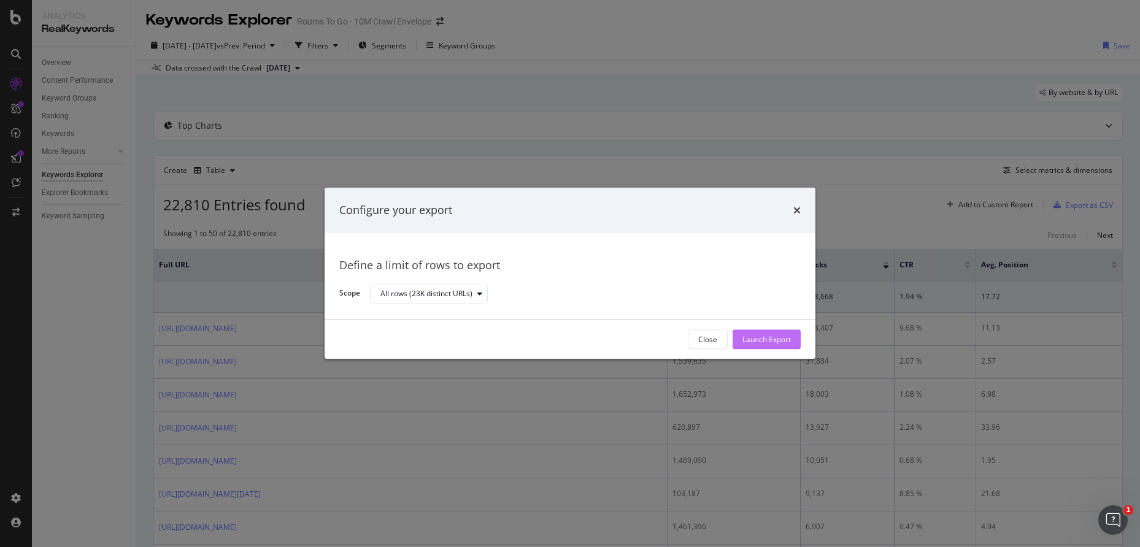
click at [750, 339] on div "Launch Export" at bounding box center [766, 339] width 48 height 10
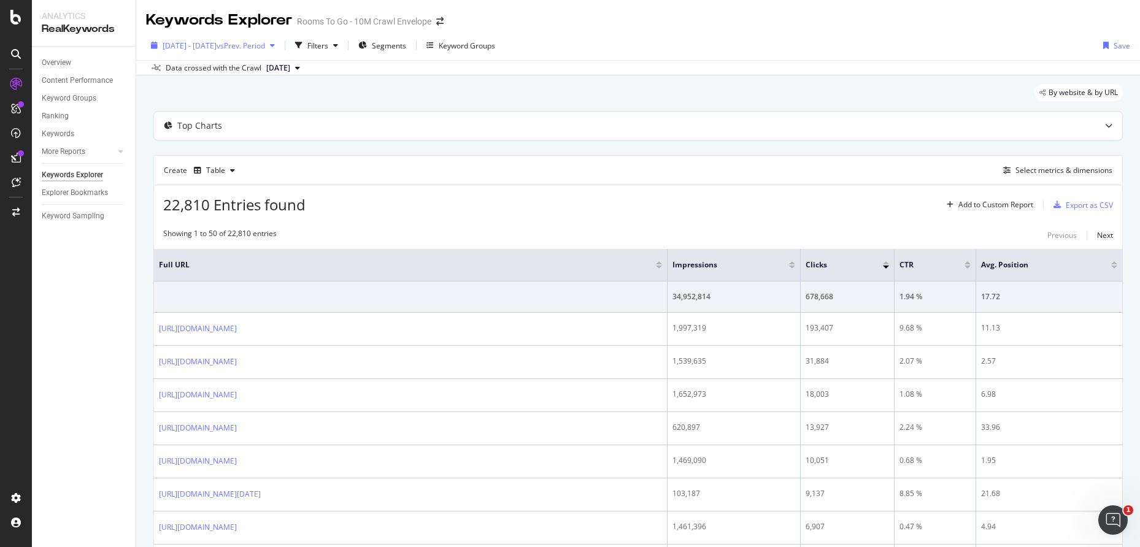
click at [217, 44] on span "[DATE] - [DATE]" at bounding box center [190, 45] width 54 height 10
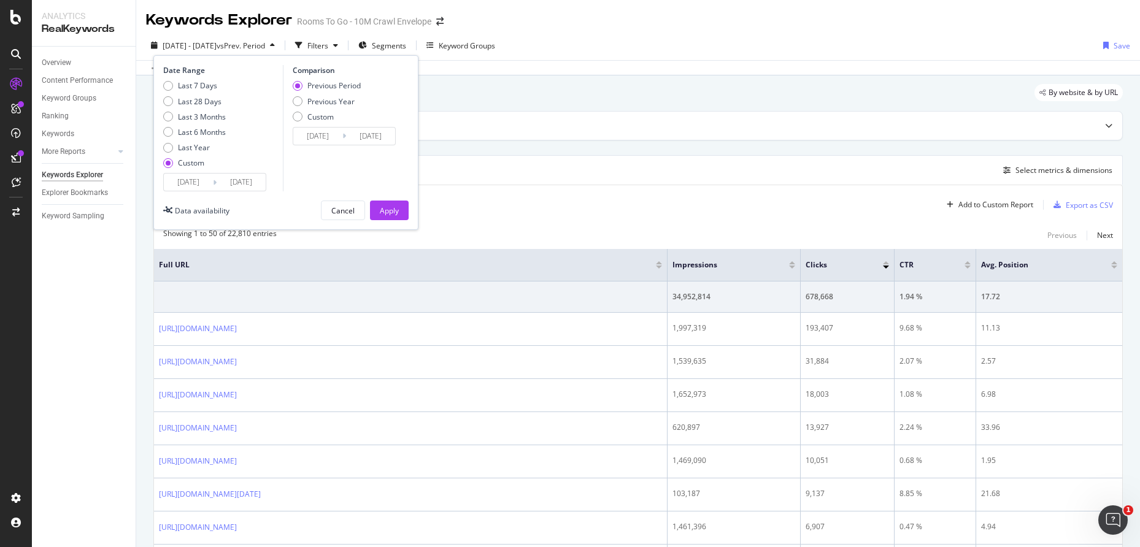
click at [198, 189] on input "[DATE]" at bounding box center [188, 182] width 49 height 17
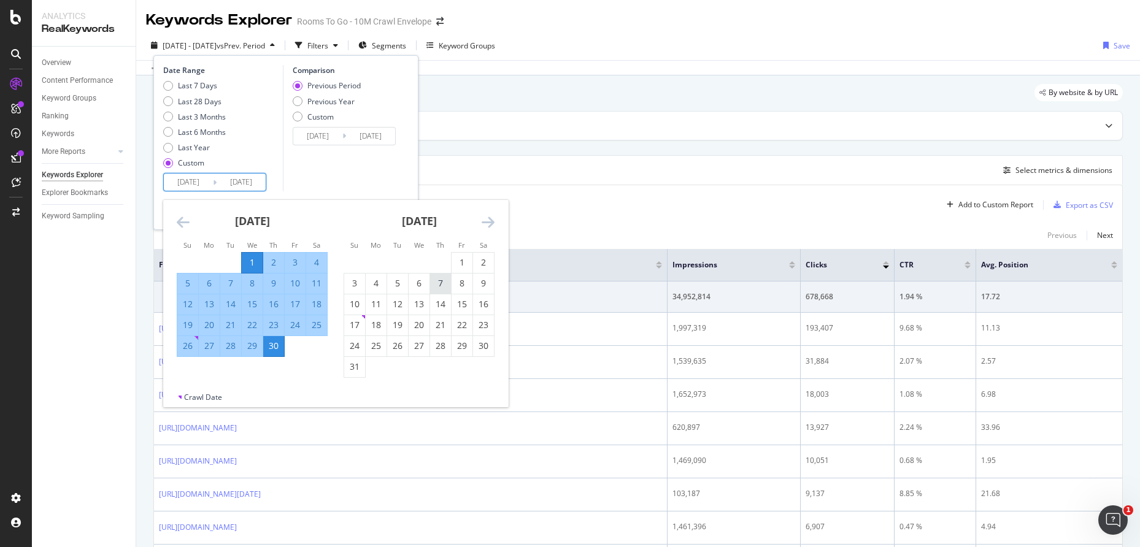
drag, startPoint x: 467, startPoint y: 263, endPoint x: 444, endPoint y: 291, distance: 36.6
click at [466, 263] on div "1" at bounding box center [462, 262] width 21 height 12
type input "[DATE]"
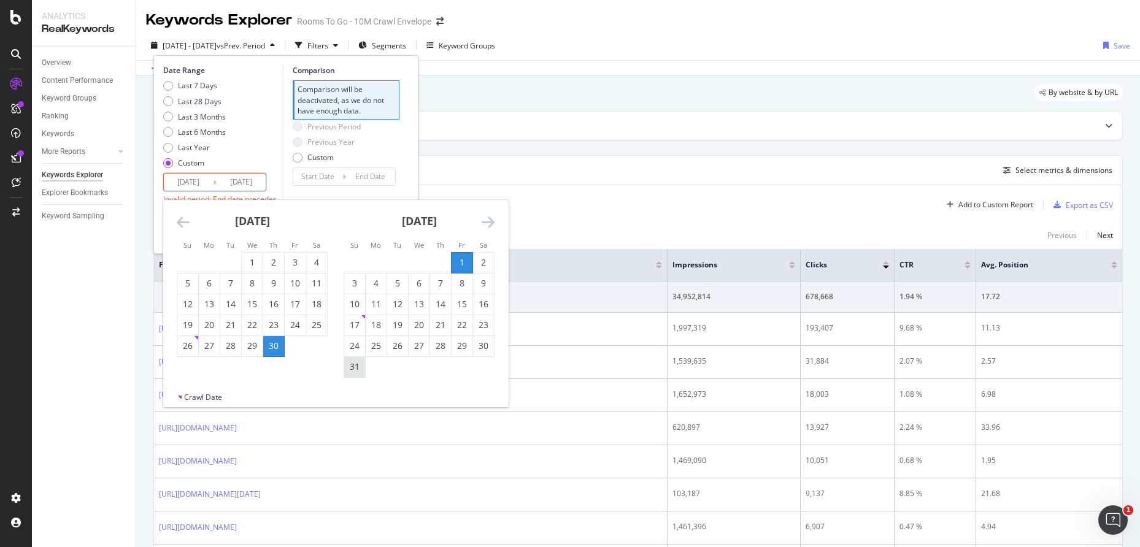
click at [355, 364] on div "31" at bounding box center [354, 367] width 21 height 12
type input "[DATE]"
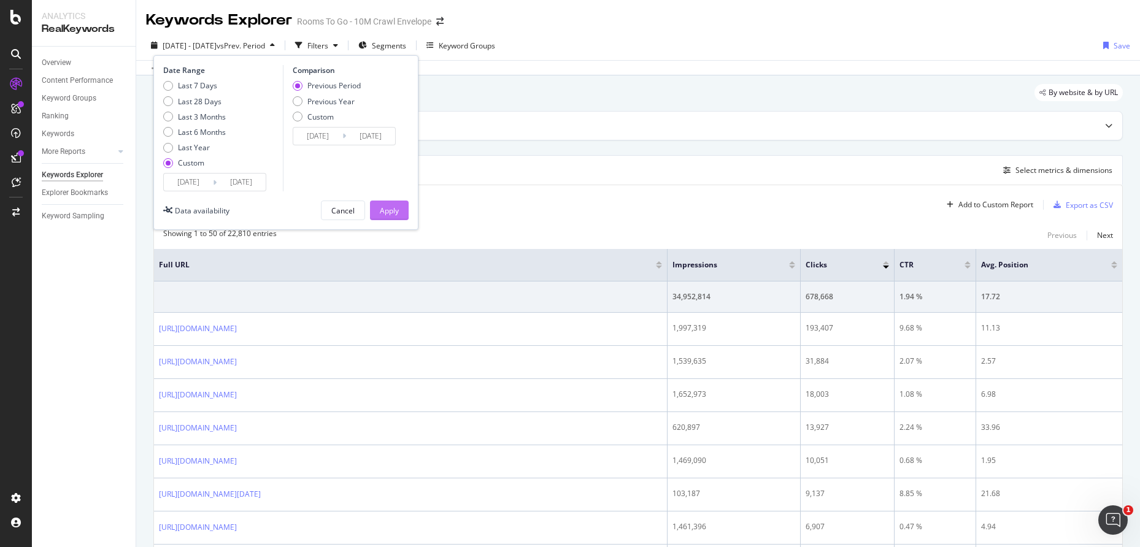
click at [382, 206] on div "Apply" at bounding box center [389, 211] width 19 height 10
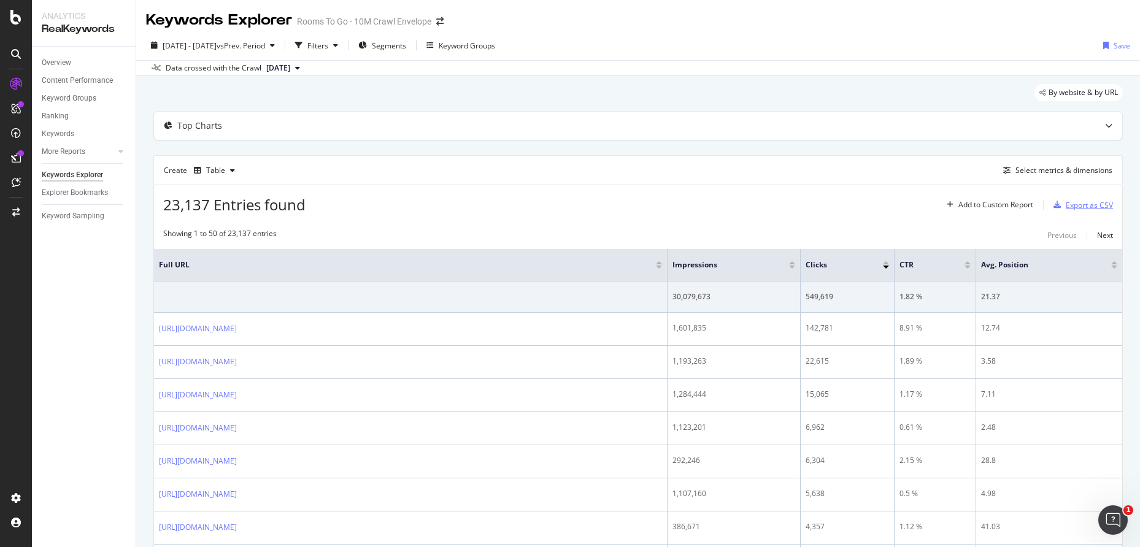
click at [1066, 201] on div "Export as CSV" at bounding box center [1089, 205] width 47 height 10
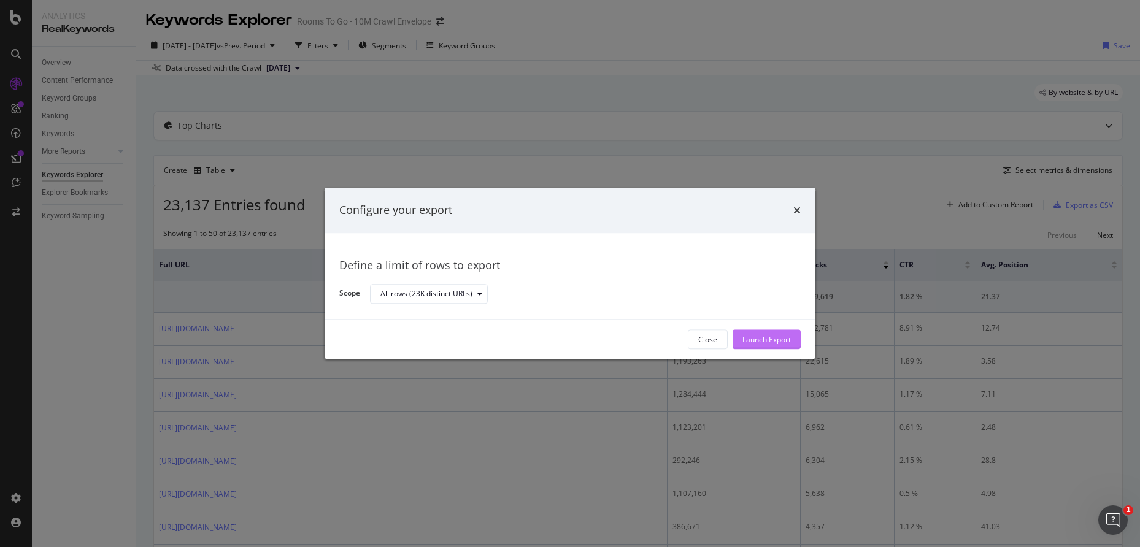
click at [770, 332] on div "Close Launch Export" at bounding box center [570, 339] width 491 height 39
click at [770, 338] on div "Launch Export" at bounding box center [766, 339] width 48 height 10
